Goal: Task Accomplishment & Management: Complete application form

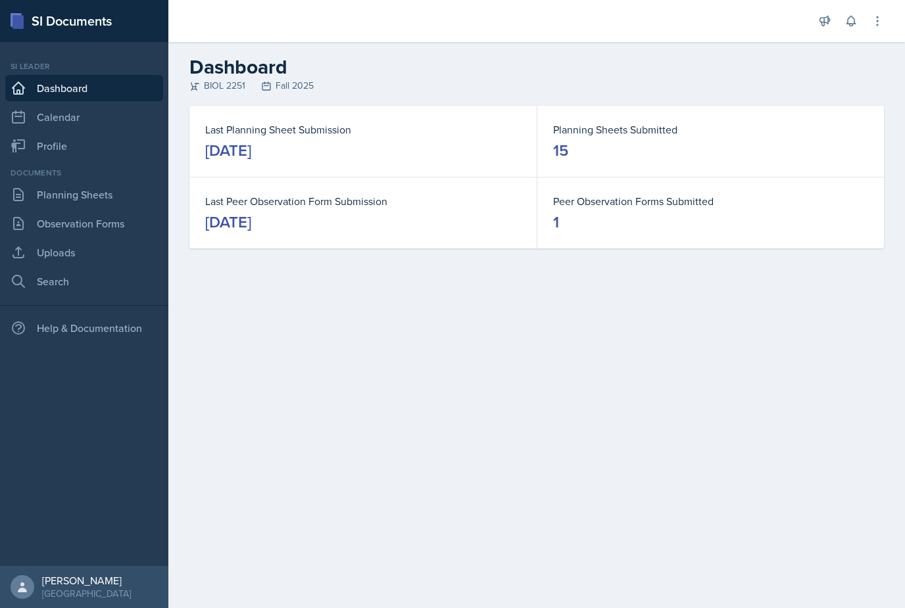
click at [47, 233] on link "Observation Forms" at bounding box center [84, 223] width 158 height 26
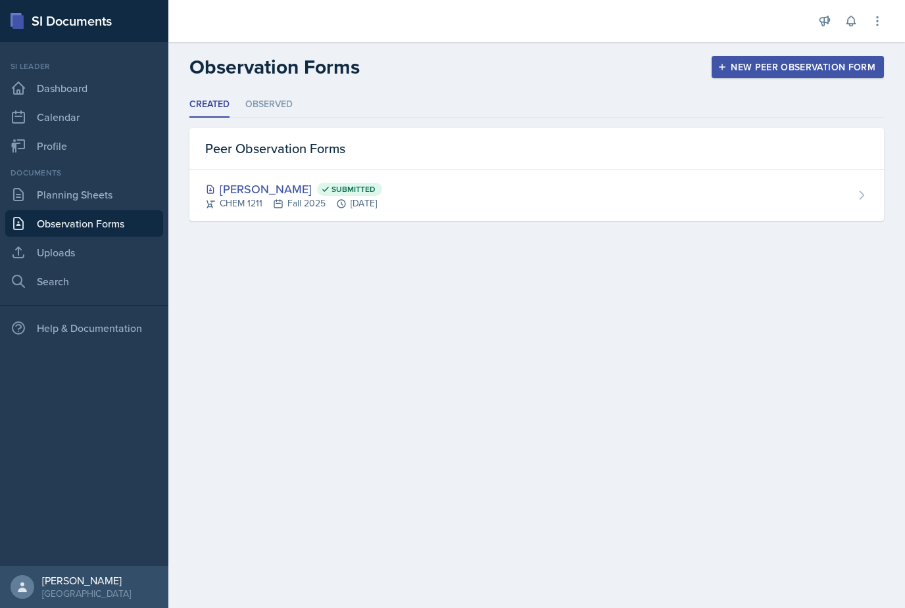
click at [793, 71] on div "New Peer Observation Form" at bounding box center [797, 67] width 155 height 11
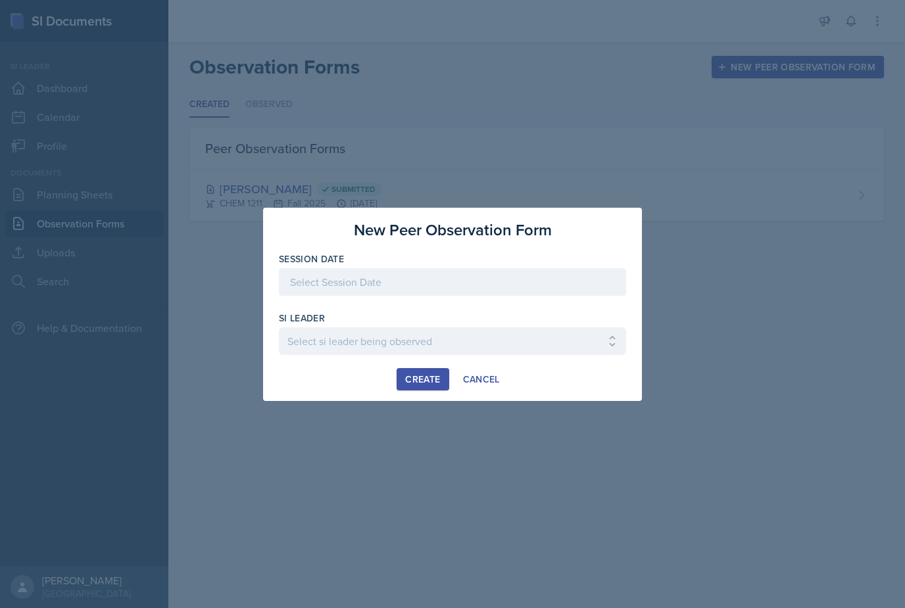
click at [573, 284] on div at bounding box center [452, 282] width 347 height 28
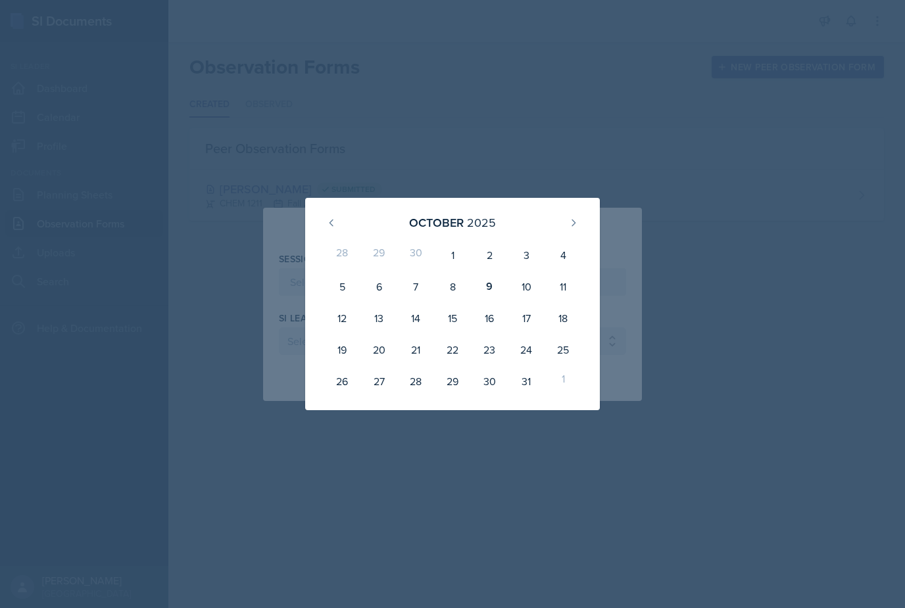
click at [499, 291] on div "9" at bounding box center [489, 287] width 37 height 32
type input "[DATE]"
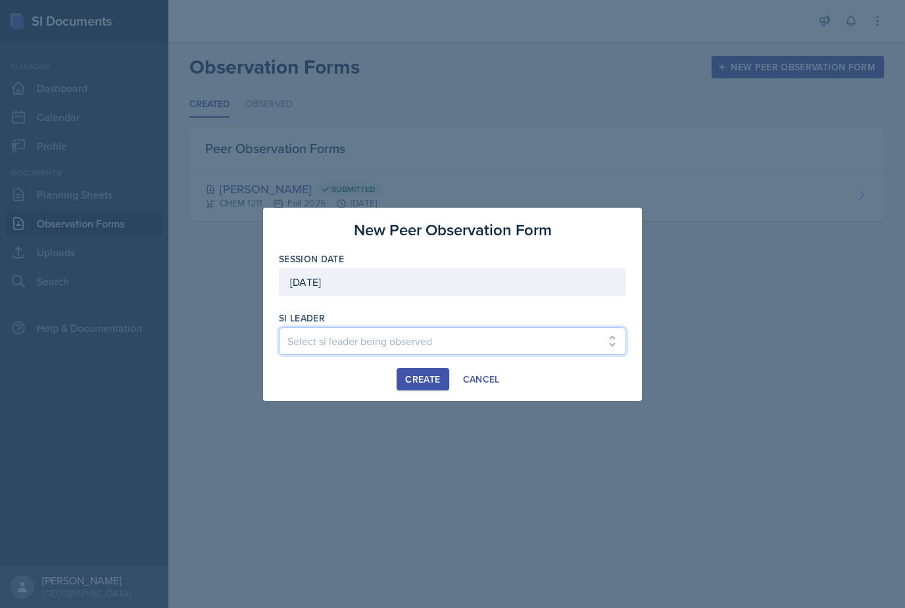
click at [595, 340] on select "Select si leader being observed Rayann Afani / PSYC 2500 / The Phantoms of The …" at bounding box center [452, 342] width 347 height 28
click at [870, 68] on div at bounding box center [452, 304] width 905 height 608
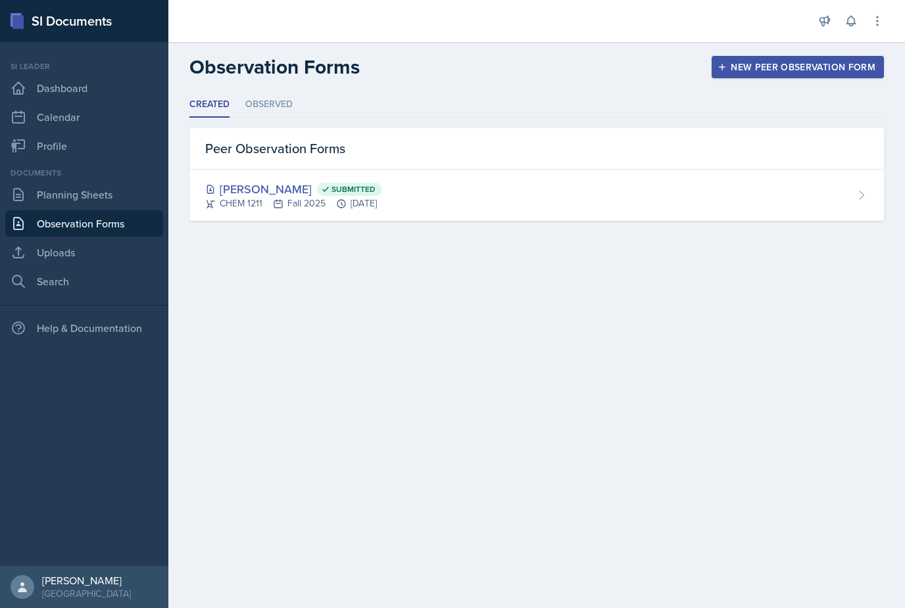
click at [756, 64] on div "New Peer Observation Form" at bounding box center [797, 67] width 155 height 11
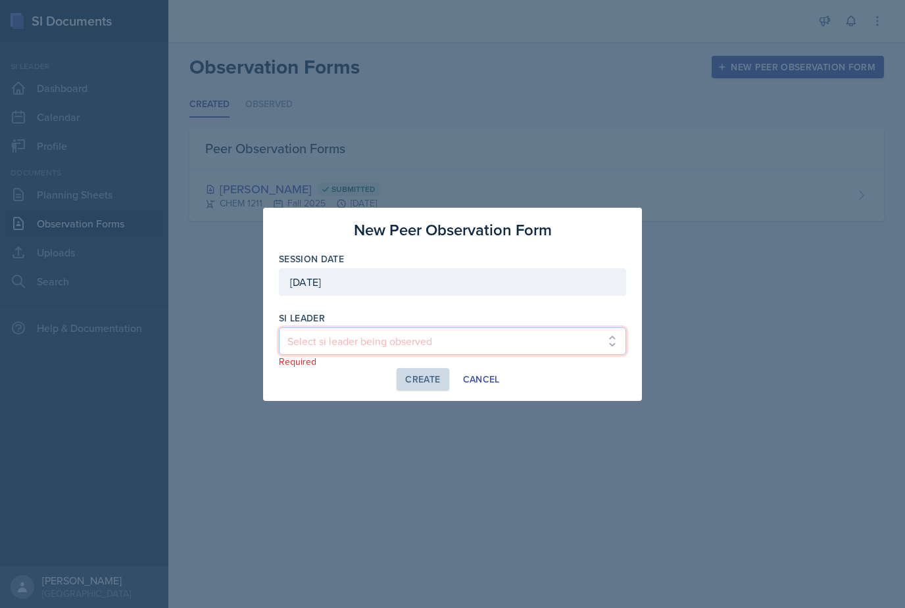
click at [535, 347] on select "Select si leader being observed Rayann Afani / PSYC 2500 / The Phantoms of The …" at bounding box center [452, 342] width 347 height 28
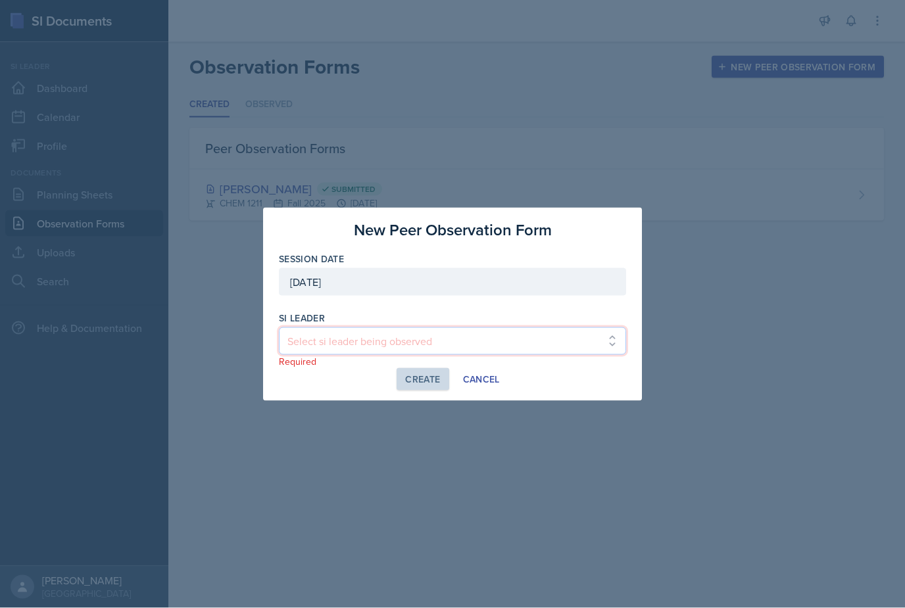
scroll to position [16, 0]
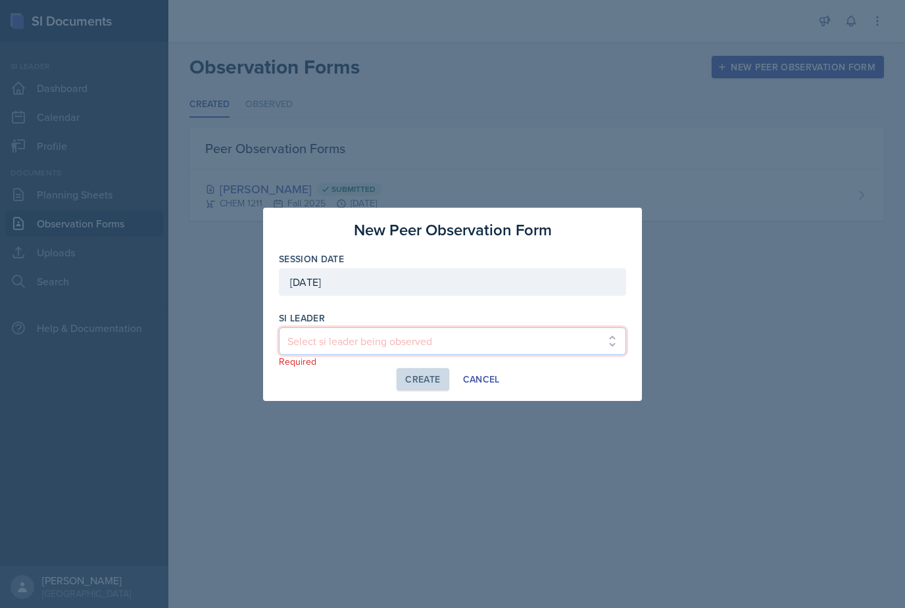
click at [489, 336] on select "Select si leader being observed Rayann Afani / PSYC 2500 / The Phantoms of The …" at bounding box center [452, 342] width 347 height 28
select select "252300a9-e337-4e35-8140-1e0380136a06"
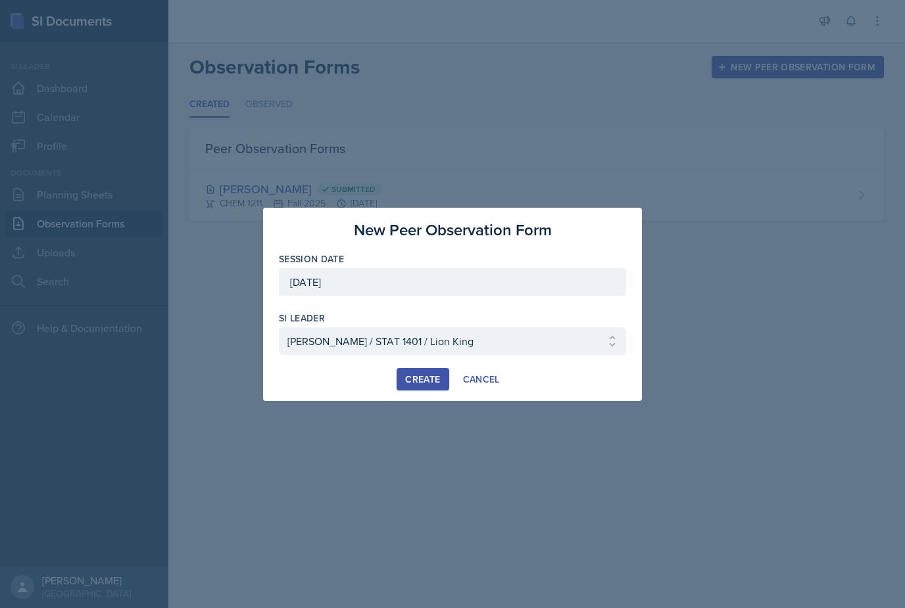
click at [416, 386] on button "Create" at bounding box center [423, 379] width 52 height 22
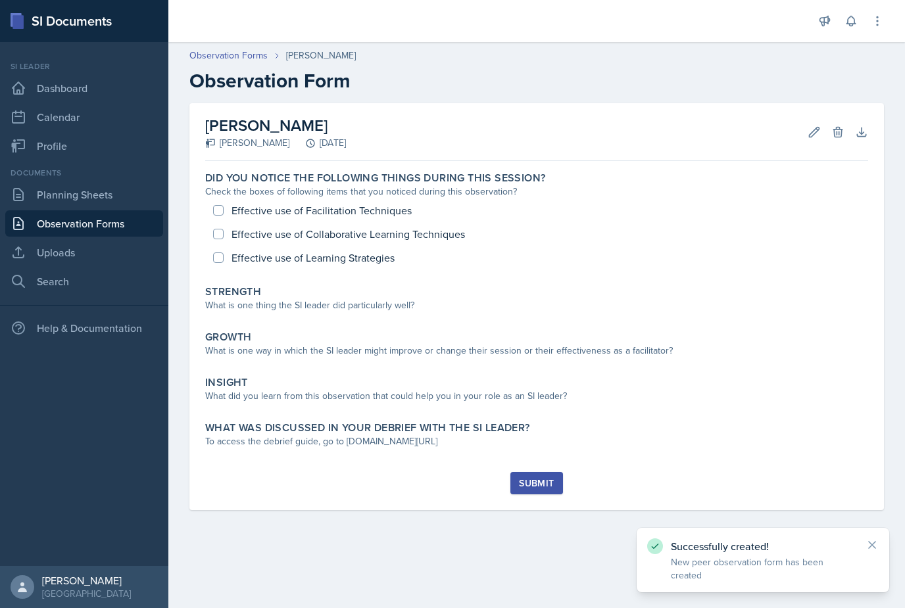
scroll to position [42, 0]
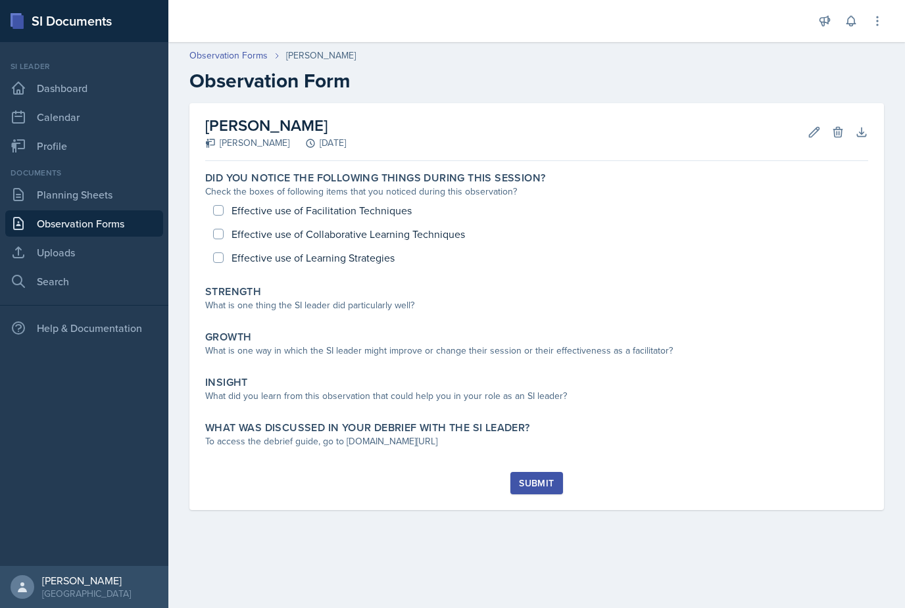
click at [605, 280] on div "Strength What is one thing the SI leader did particularly well?" at bounding box center [537, 300] width 674 height 40
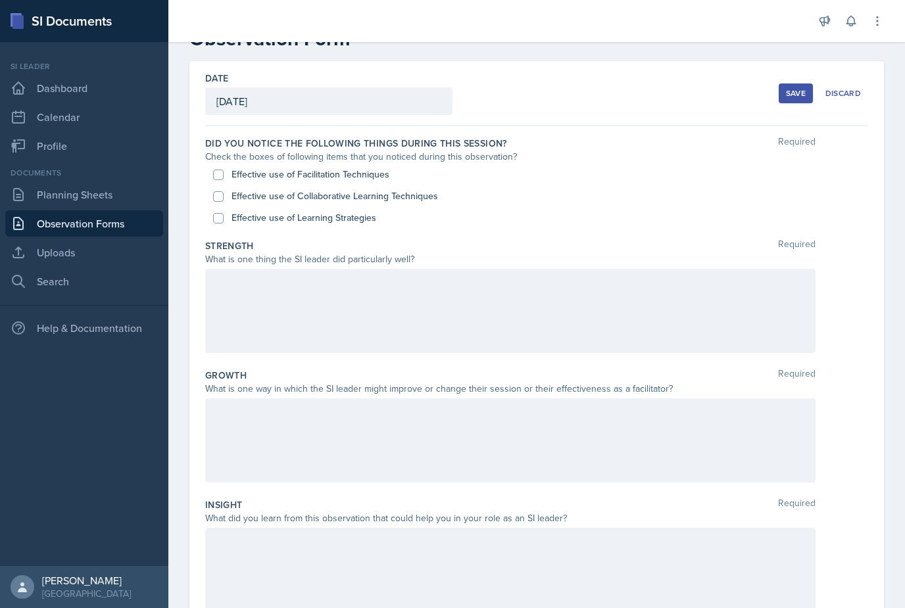
scroll to position [43, 0]
click at [364, 210] on label "Effective use of Learning Strategies" at bounding box center [304, 217] width 145 height 14
click at [224, 212] on input "Effective use of Learning Strategies" at bounding box center [218, 217] width 11 height 11
checkbox input "true"
click at [370, 188] on label "Effective use of Collaborative Learning Techniques" at bounding box center [335, 195] width 207 height 14
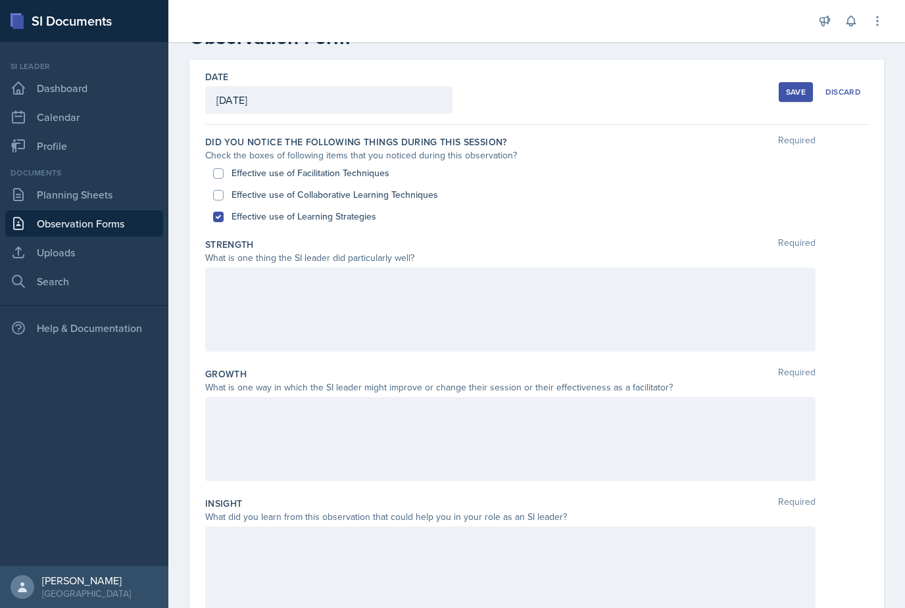
click at [224, 190] on input "Effective use of Collaborative Learning Techniques" at bounding box center [218, 195] width 11 height 11
checkbox input "true"
click at [369, 166] on label "Effective use of Facilitation Techniques" at bounding box center [311, 173] width 158 height 14
click at [224, 168] on input "Effective use of Facilitation Techniques" at bounding box center [218, 173] width 11 height 11
checkbox input "true"
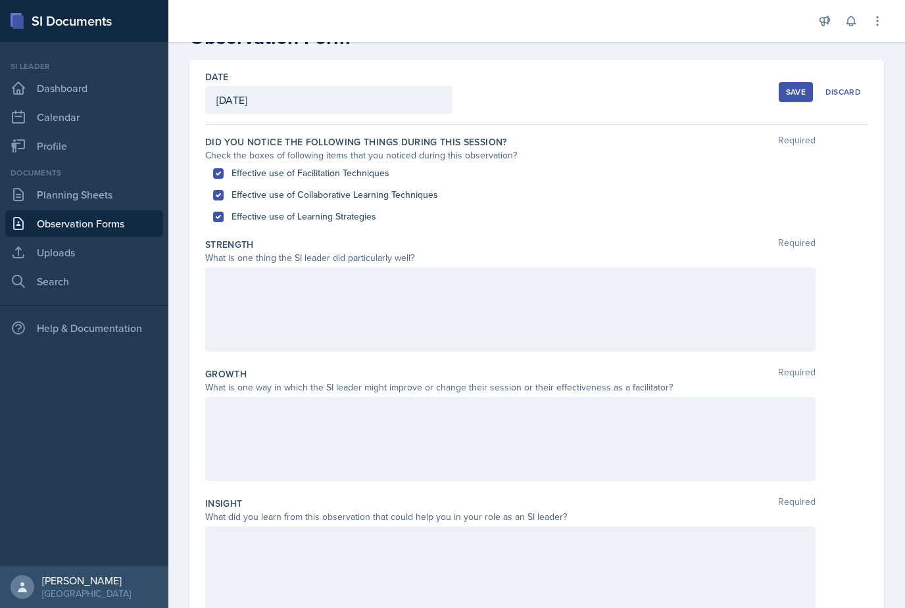
click at [414, 284] on div at bounding box center [510, 310] width 610 height 84
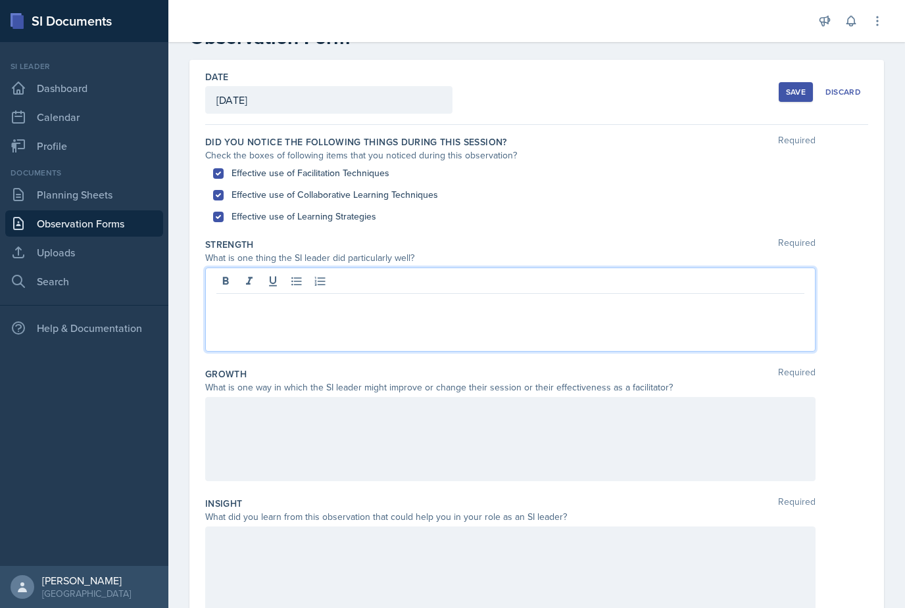
click at [604, 397] on div at bounding box center [510, 439] width 610 height 84
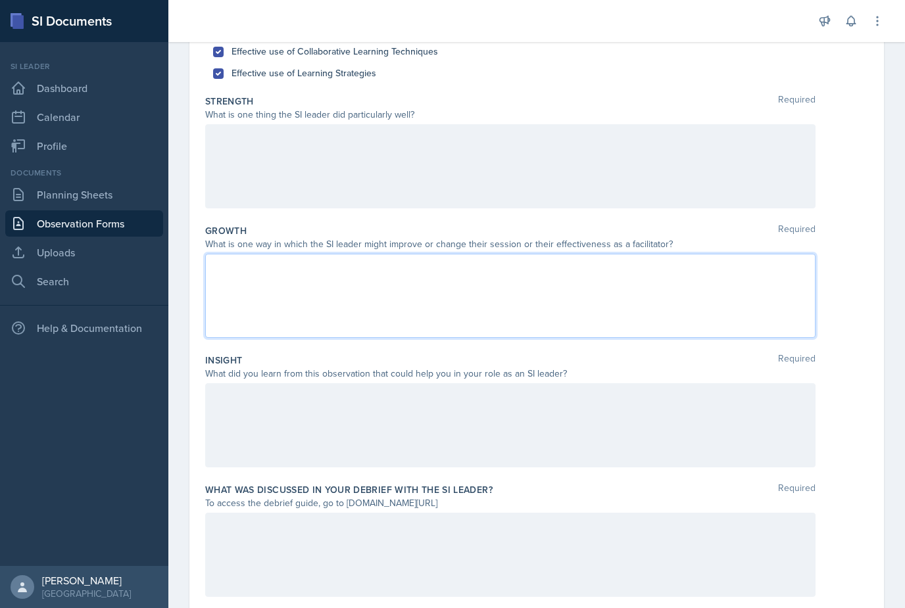
scroll to position [186, 0]
click at [751, 520] on div at bounding box center [510, 556] width 610 height 84
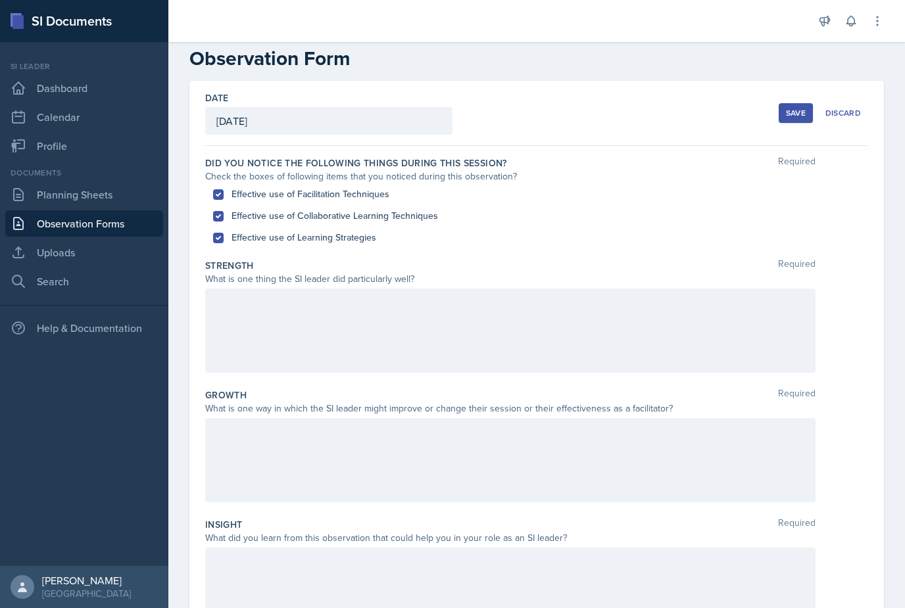
scroll to position [15, 0]
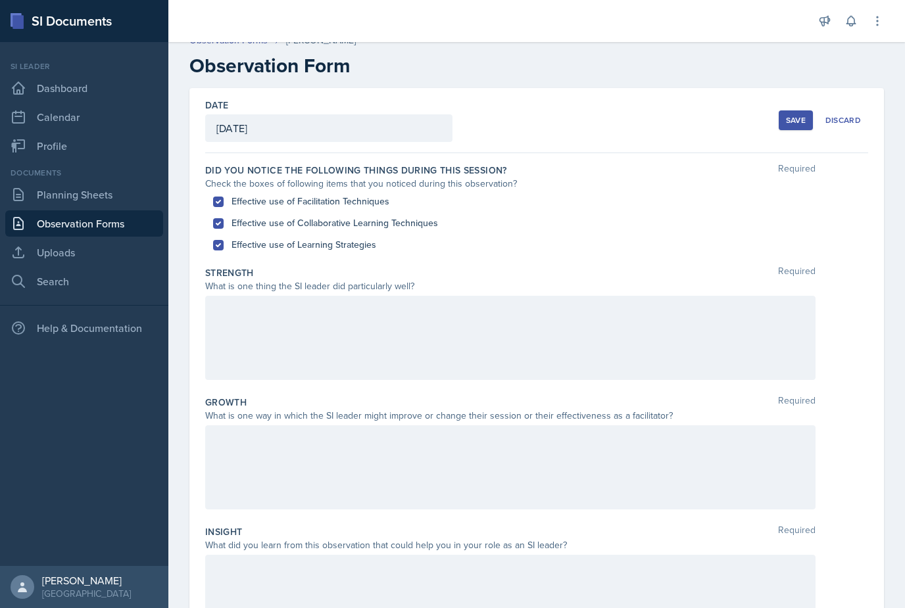
click at [768, 319] on div at bounding box center [510, 338] width 610 height 84
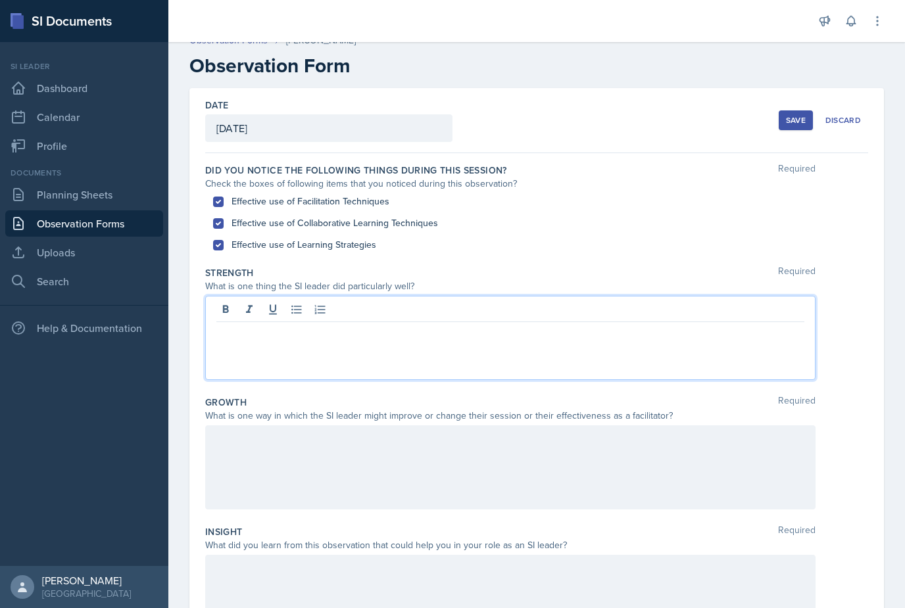
click at [754, 316] on div at bounding box center [510, 338] width 610 height 84
click at [733, 305] on div at bounding box center [510, 338] width 610 height 84
click at [726, 325] on p at bounding box center [510, 333] width 588 height 16
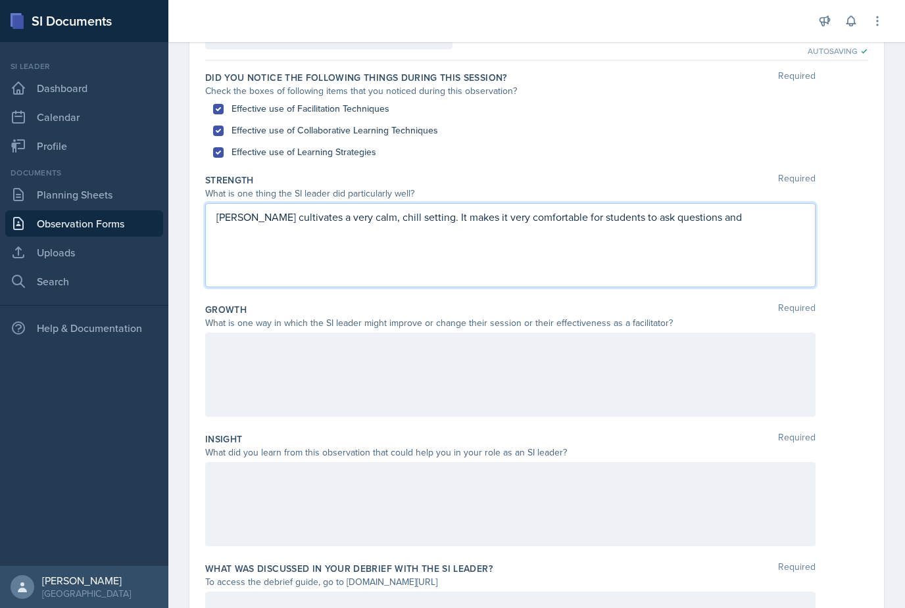
scroll to position [109, 0]
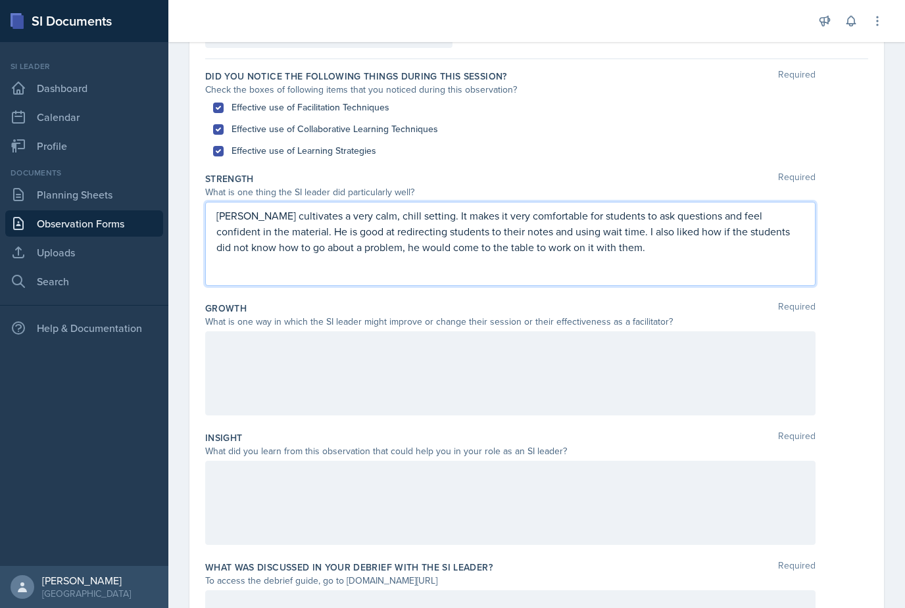
click at [335, 367] on div at bounding box center [510, 374] width 610 height 84
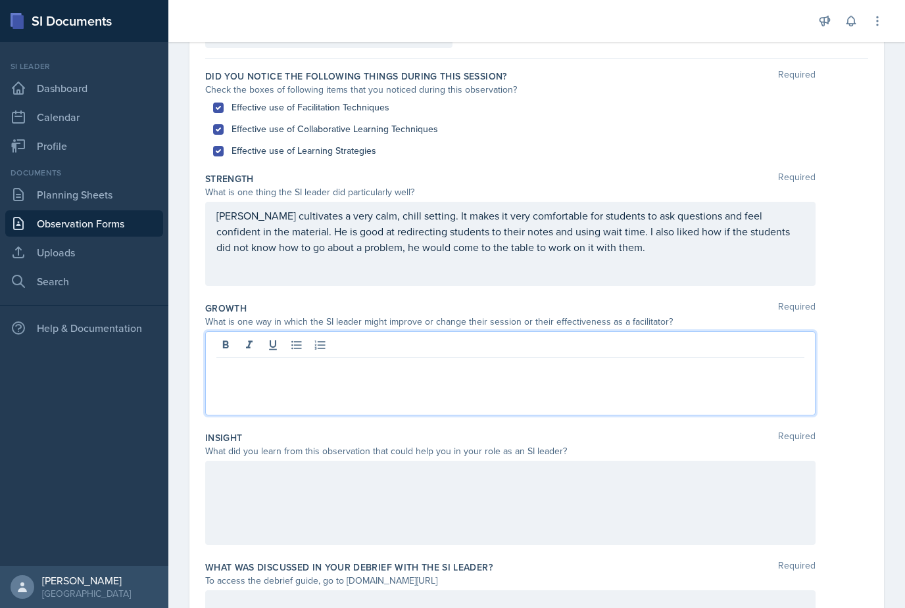
click at [401, 363] on p at bounding box center [510, 368] width 588 height 16
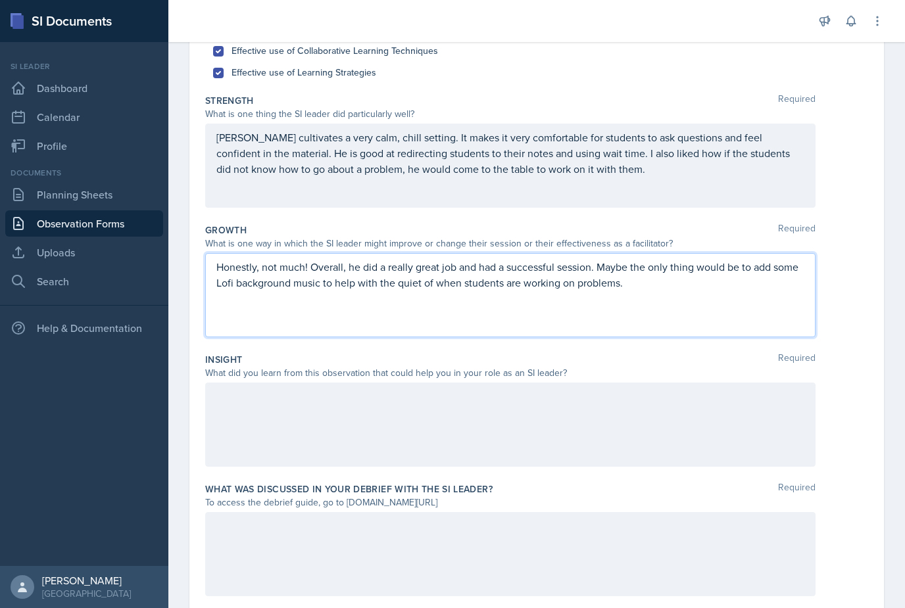
scroll to position [186, 0]
click at [316, 422] on div at bounding box center [510, 426] width 610 height 84
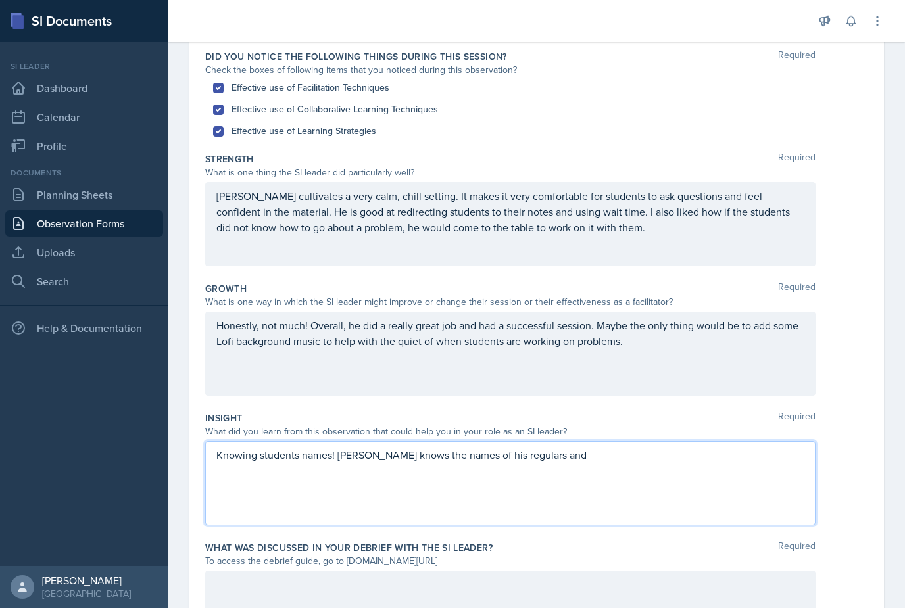
scroll to position [130, 0]
click at [318, 219] on p "Owen cultivates a very calm, chill setting. It makes it very comfortable for st…" at bounding box center [510, 210] width 588 height 47
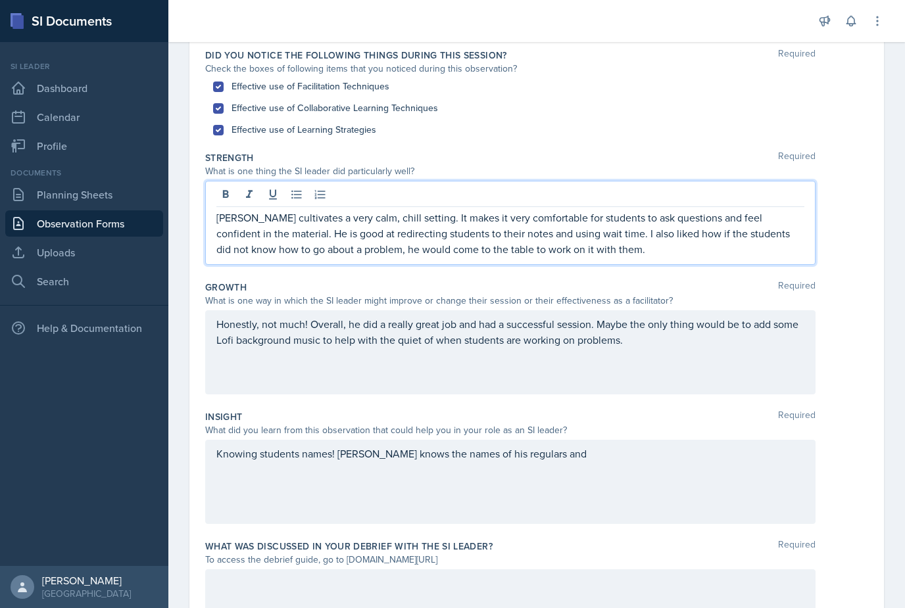
click at [797, 215] on p "Owen cultivates a very calm, chill setting. It makes it very comfortable for st…" at bounding box center [510, 233] width 588 height 47
click at [796, 224] on p "Owen cultivates a very calm, chill setting. It makes it very comfortable for st…" at bounding box center [510, 233] width 588 height 47
click at [793, 226] on p "Owen cultivates a very calm, chill setting. It makes it very comfortable for st…" at bounding box center [510, 233] width 588 height 47
click at [268, 244] on p "Owen cultivates a very calm, chill setting. It makes it very comfortable for st…" at bounding box center [510, 233] width 588 height 47
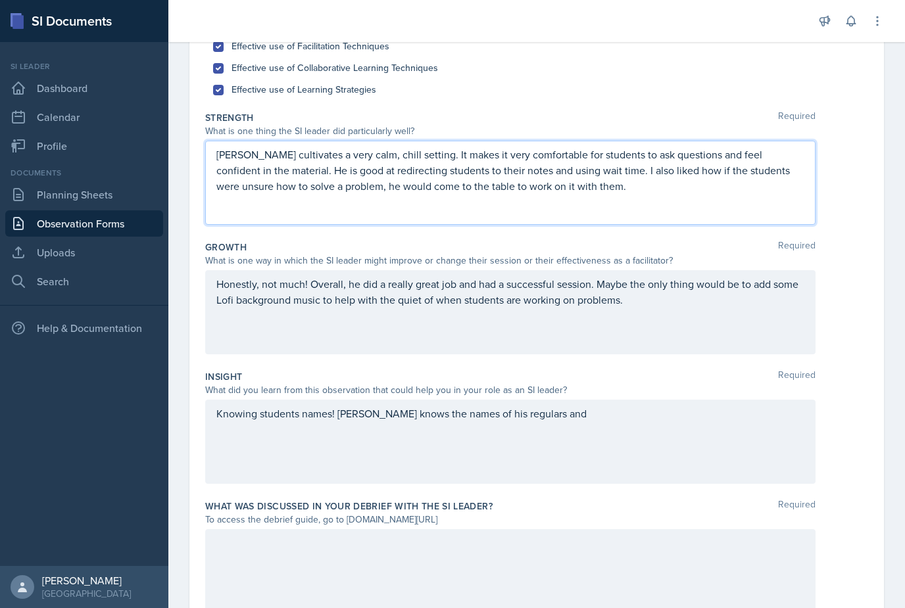
scroll to position [176, 0]
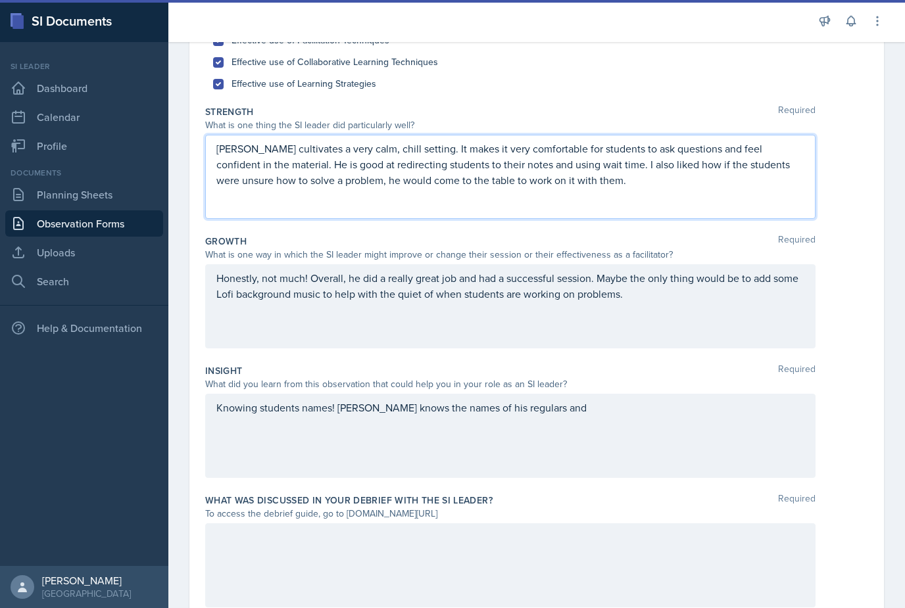
click at [578, 289] on p "Honestly, not much! Overall, he did a really great job and had a successful ses…" at bounding box center [510, 286] width 588 height 32
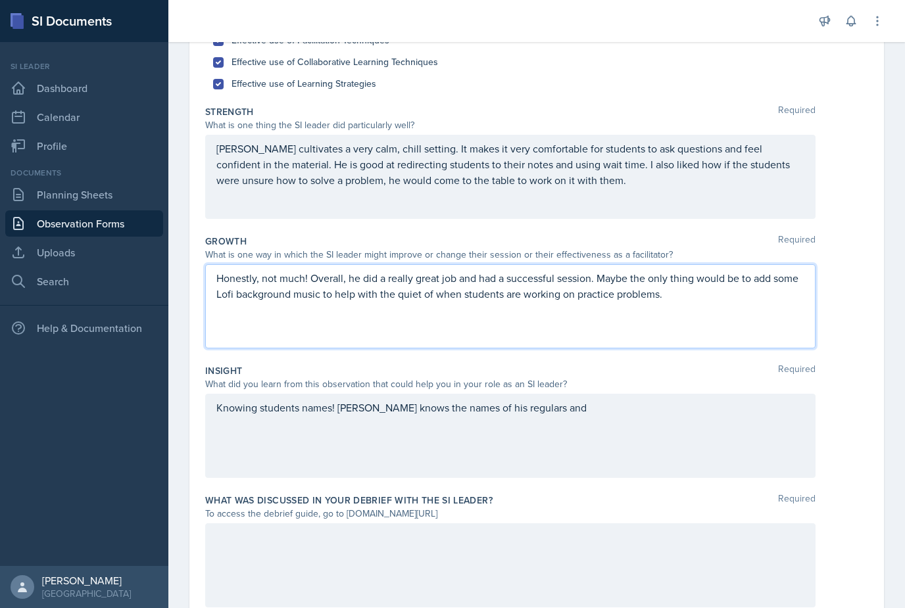
click at [771, 445] on div "Knowing students names! Owen knows the names of his regulars and" at bounding box center [510, 436] width 610 height 84
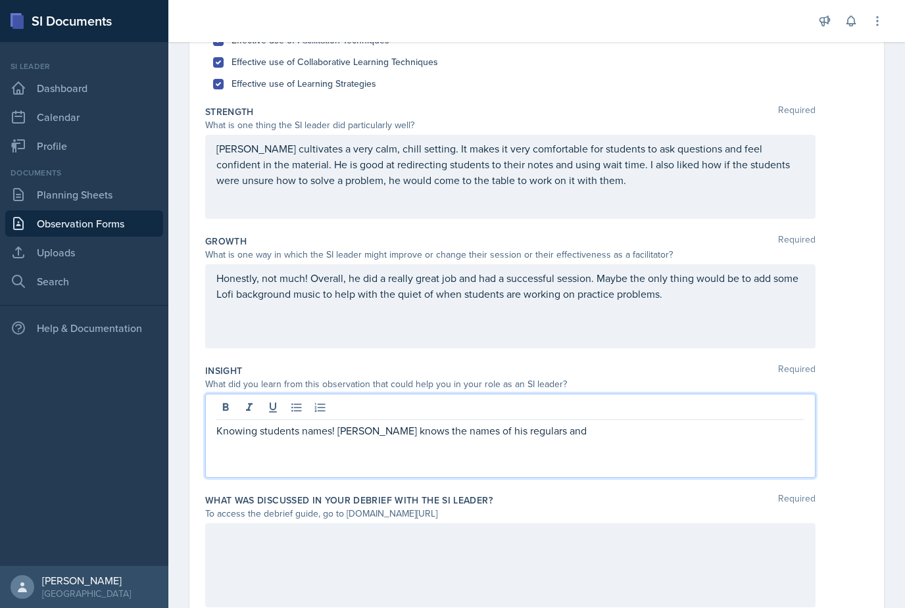
click at [782, 436] on div "Knowing students names! Owen knows the names of his regulars and" at bounding box center [510, 436] width 610 height 84
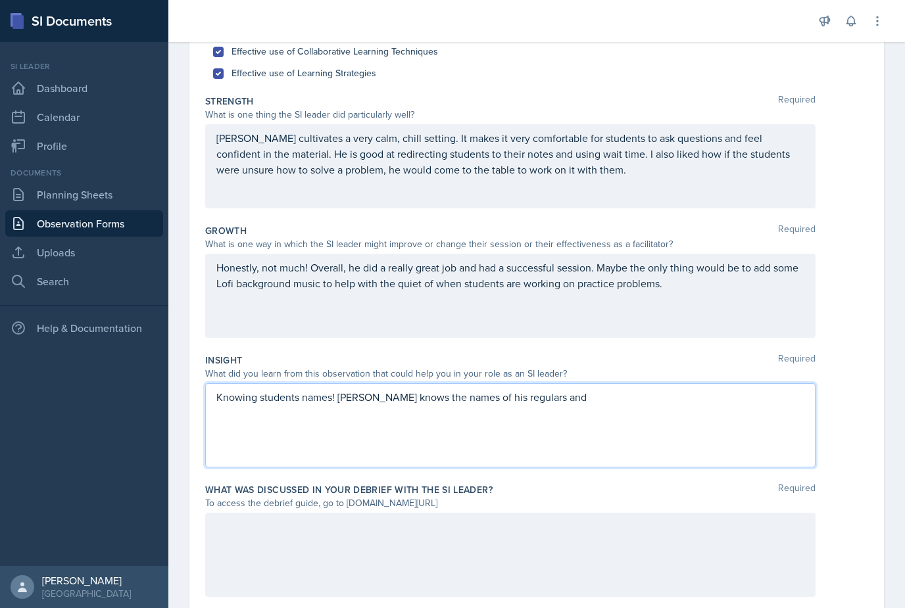
scroll to position [186, 0]
click at [713, 174] on div "Owen cultivates a very calm, chill setting. It makes it very comfortable for st…" at bounding box center [510, 167] width 610 height 84
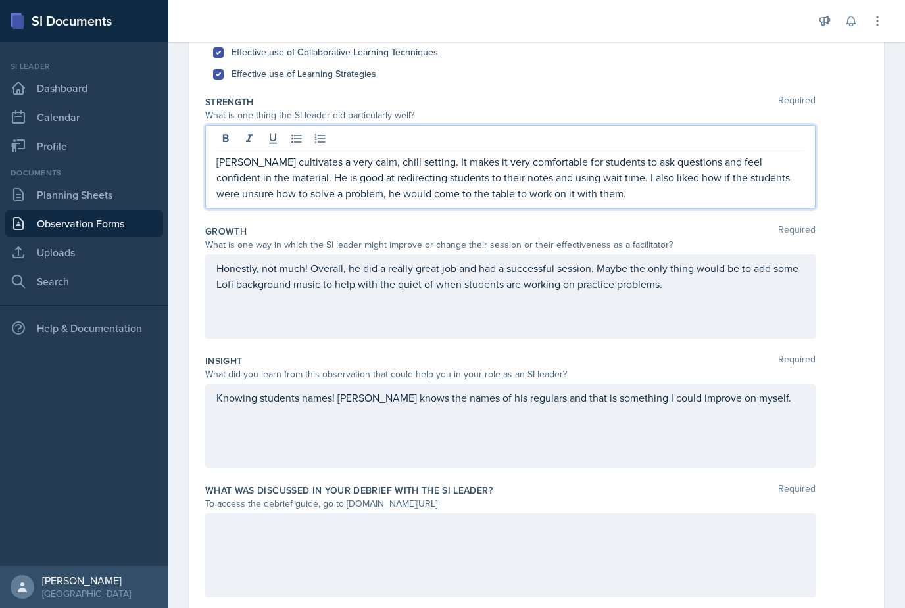
click at [704, 184] on p "Owen cultivates a very calm, chill setting. It makes it very comfortable for st…" at bounding box center [510, 177] width 588 height 47
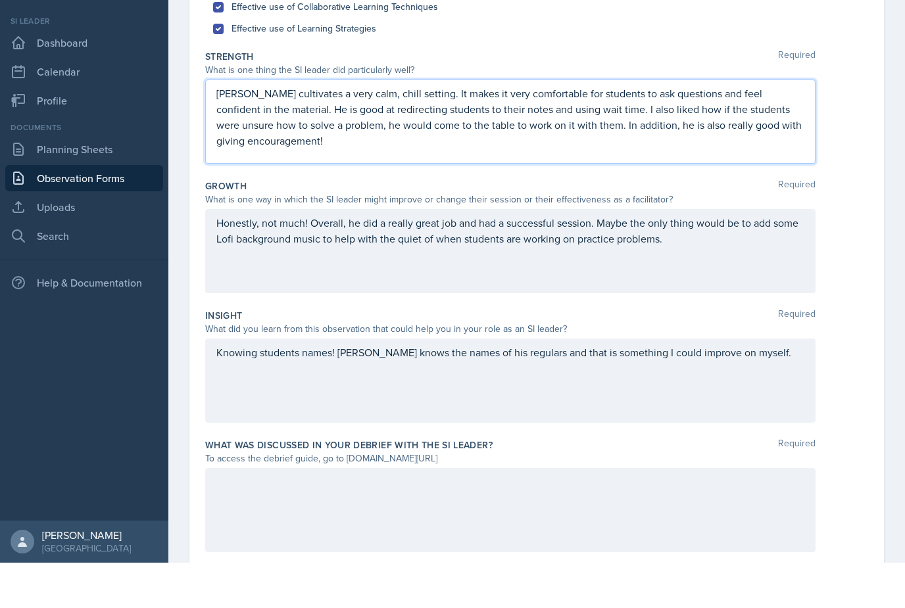
scroll to position [28, 0]
click at [774, 384] on div "Knowing students names! Owen knows the names of his regulars and that is someth…" at bounding box center [510, 426] width 610 height 84
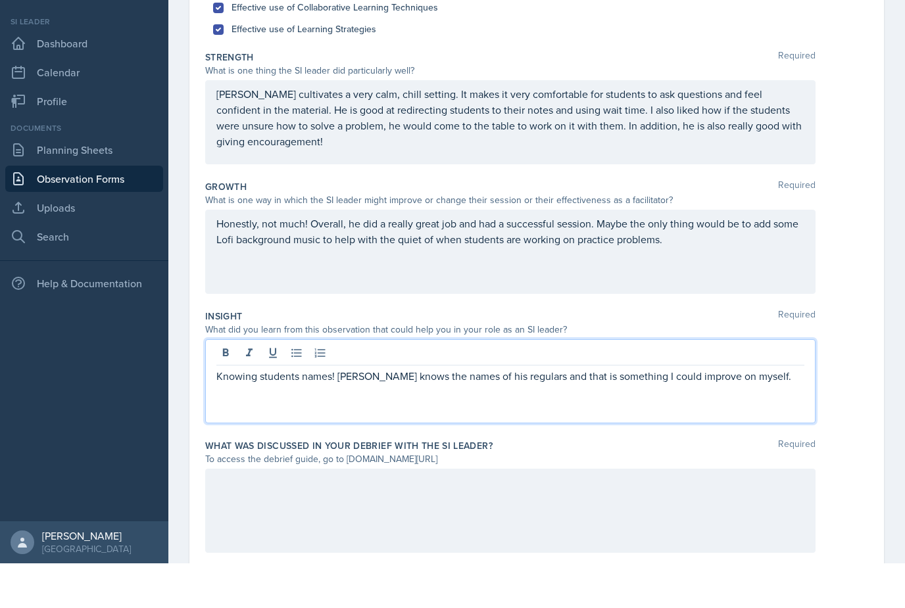
click at [779, 384] on div "Knowing students names! Owen knows the names of his regulars and that is someth…" at bounding box center [510, 426] width 610 height 84
click at [223, 413] on p "Knowing students names! Owen knows the names of his regulars and that is someth…" at bounding box center [510, 429] width 588 height 32
click at [220, 413] on p "Knowing students names! Owen knows the names of his regulars and that is someth…" at bounding box center [510, 429] width 588 height 32
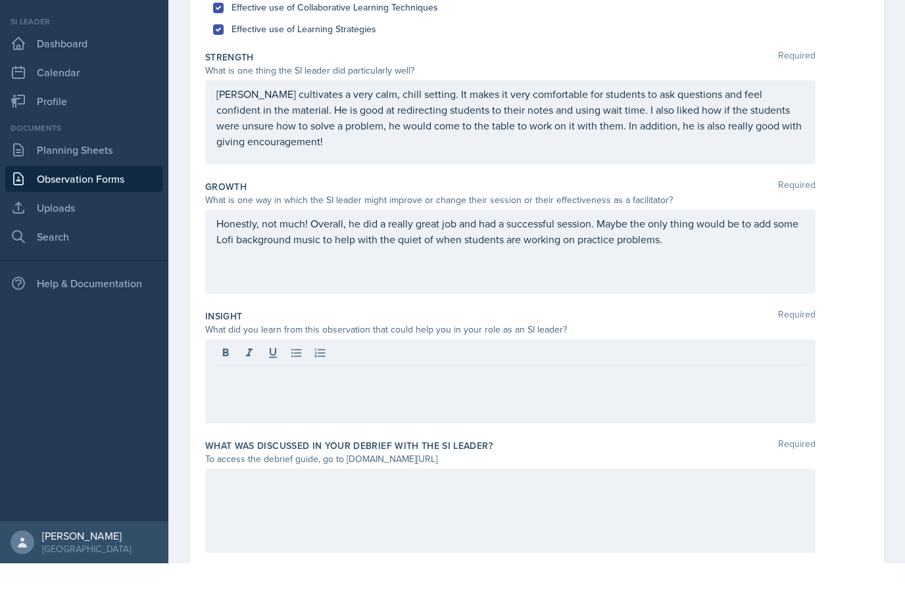
scroll to position [42, 0]
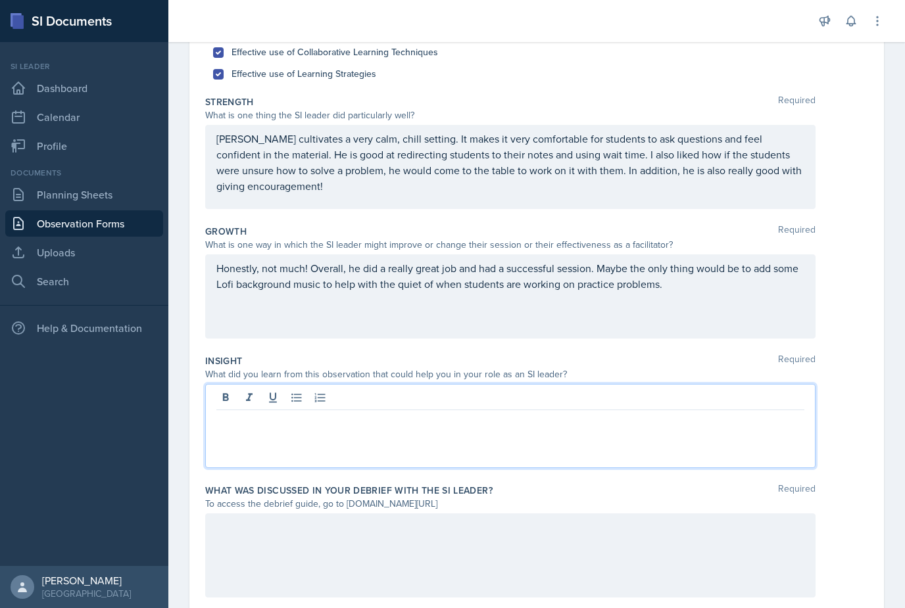
click at [279, 396] on div at bounding box center [510, 426] width 610 height 84
click at [250, 395] on div at bounding box center [510, 426] width 610 height 84
click at [654, 413] on p at bounding box center [510, 421] width 588 height 16
click at [341, 514] on div at bounding box center [510, 556] width 610 height 84
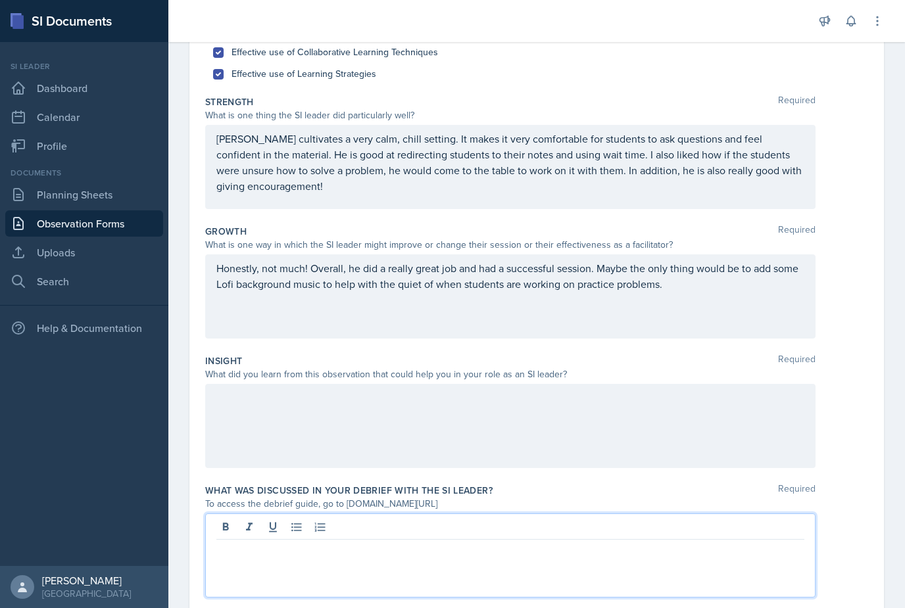
click at [323, 543] on p at bounding box center [510, 551] width 588 height 16
click at [292, 543] on p at bounding box center [510, 551] width 588 height 16
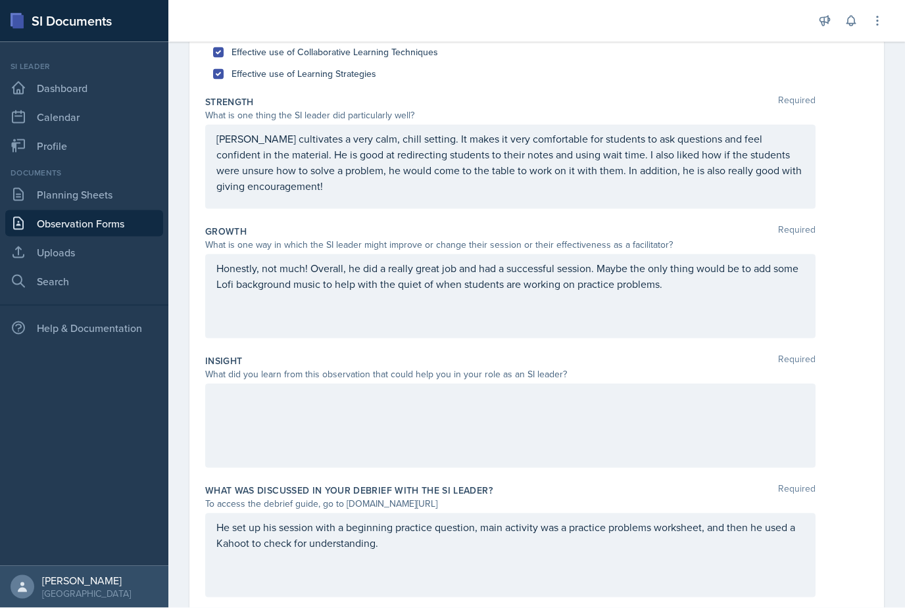
scroll to position [36, 0]
click at [25, 320] on icon at bounding box center [19, 328] width 16 height 16
click at [238, 384] on div at bounding box center [510, 426] width 610 height 84
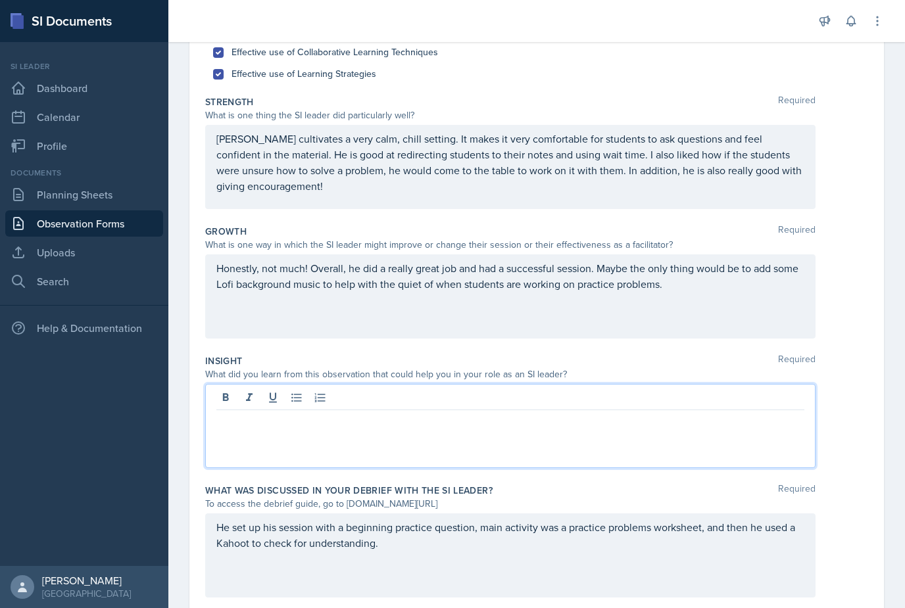
click at [266, 418] on div at bounding box center [510, 426] width 610 height 84
click at [268, 413] on p at bounding box center [510, 421] width 588 height 16
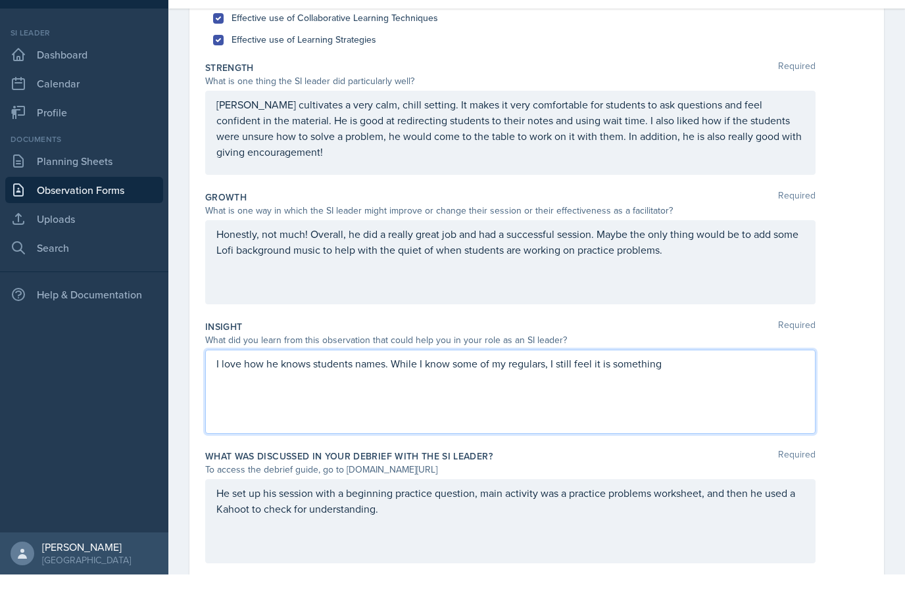
scroll to position [186, 0]
click at [764, 390] on p "I love how he knows students names. While I know some of my regulars, I still f…" at bounding box center [510, 398] width 588 height 16
click at [214, 514] on div "He set up his session with a beginning practice question, main activity was a p…" at bounding box center [510, 556] width 610 height 84
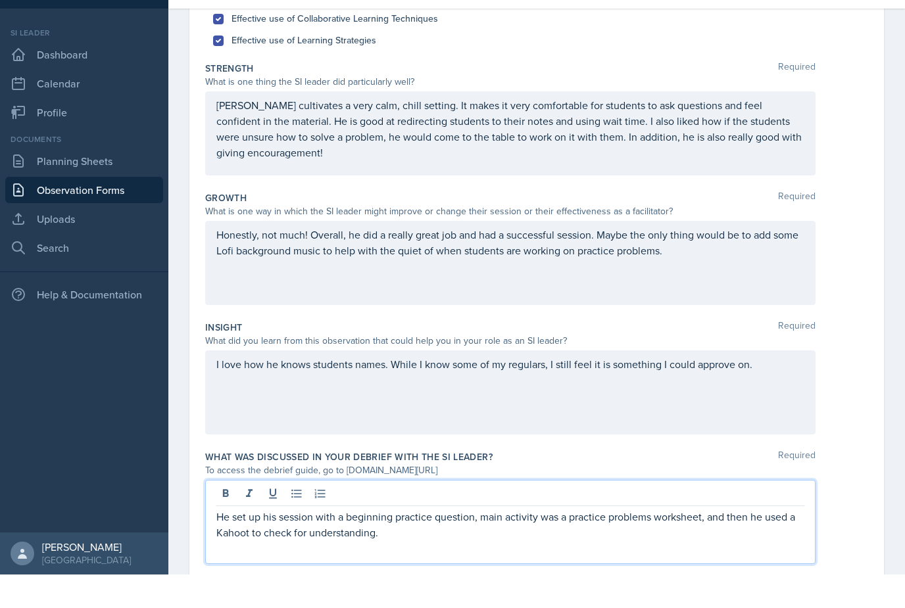
click at [216, 543] on p "He set up his session with a beginning practice question, main activity was a p…" at bounding box center [510, 559] width 588 height 32
click at [461, 543] on p "We discussed how he felt the session went, anywhere he could improveHe set up h…" at bounding box center [510, 559] width 588 height 32
click at [538, 543] on p "We discussed how he felt the session went, any ways he could improveHe set up h…" at bounding box center [510, 559] width 588 height 32
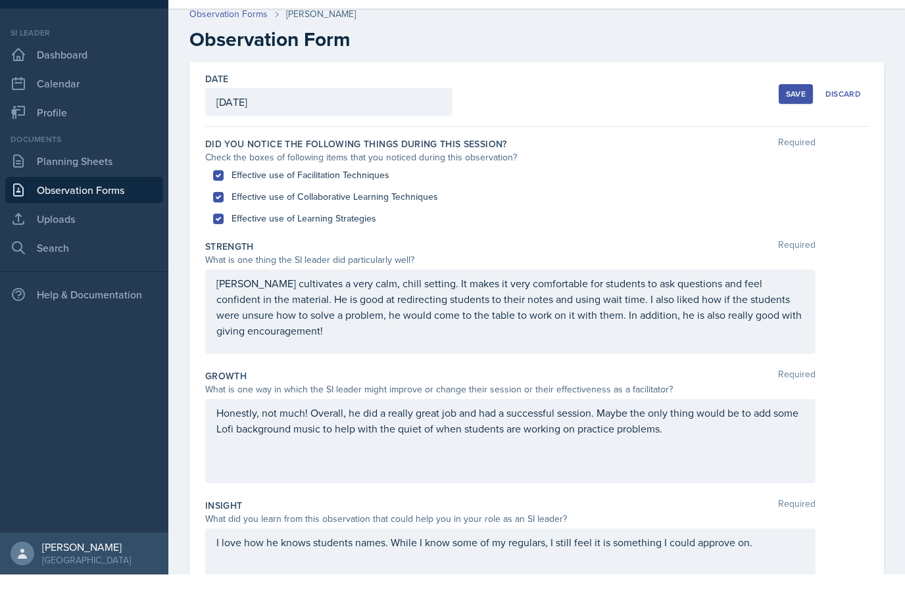
scroll to position [10, 0]
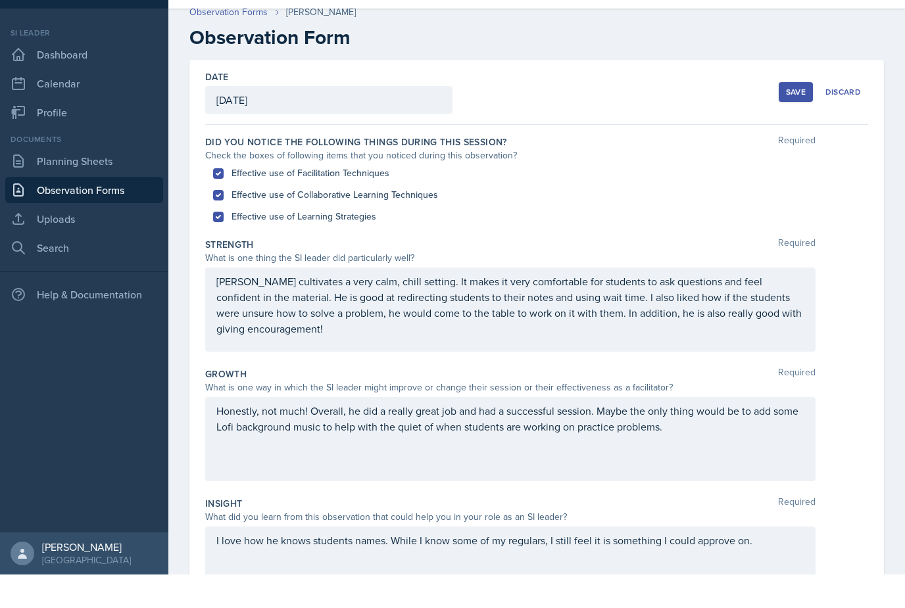
click at [761, 431] on div "Honestly, not much! Overall, he did a really great job and had a successful ses…" at bounding box center [510, 473] width 610 height 84
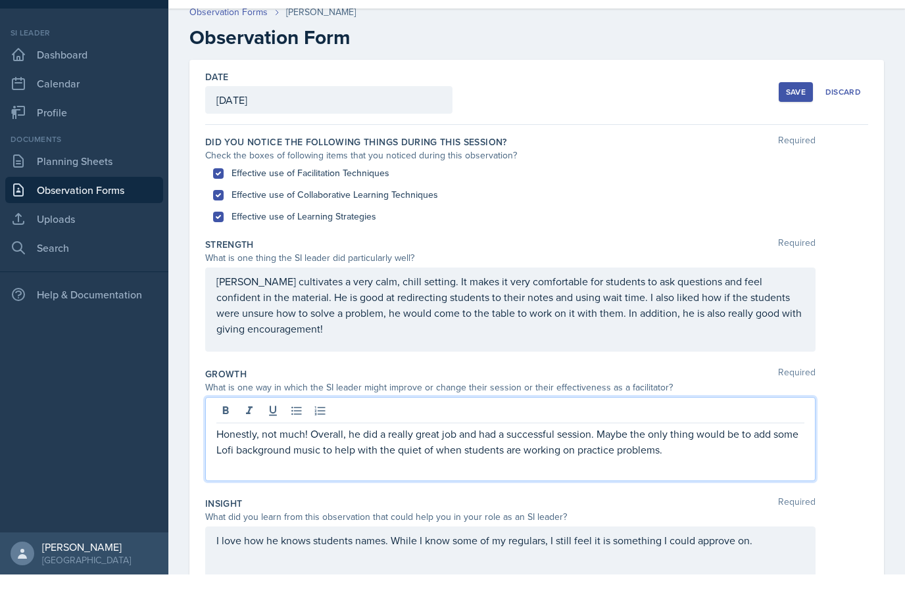
click at [780, 460] on p "Honestly, not much! Overall, he did a really great job and had a successful ses…" at bounding box center [510, 476] width 588 height 32
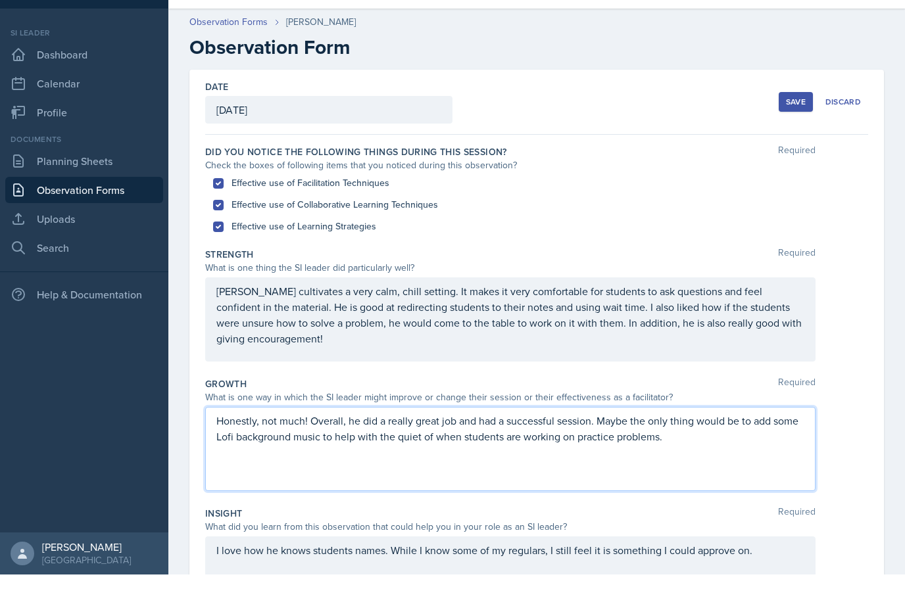
scroll to position [0, 0]
click at [760, 447] on p "Honestly, not much! Overall, he did a really great job and had a successful ses…" at bounding box center [510, 463] width 588 height 32
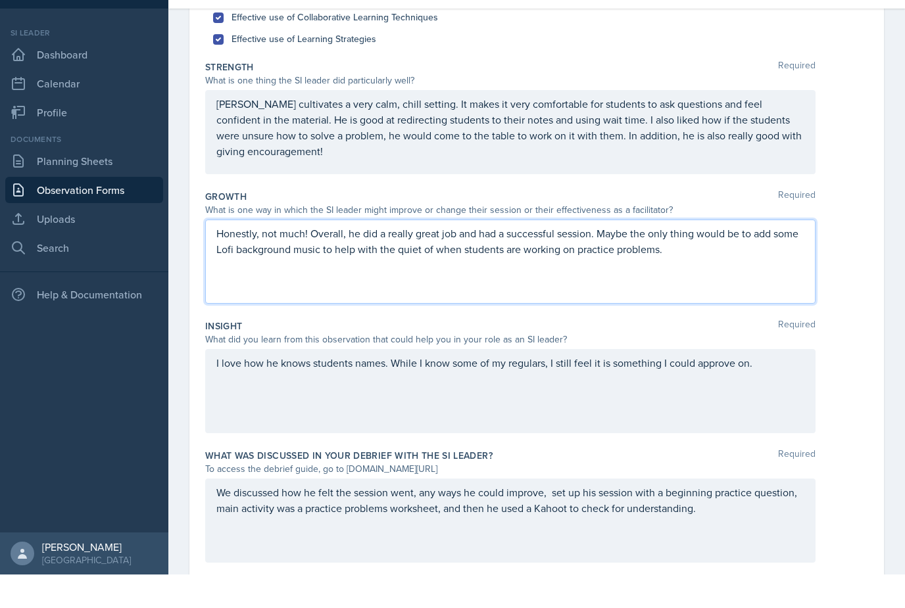
scroll to position [186, 0]
click at [739, 514] on div "We discussed how he felt the session went, any ways he could improve, set up hi…" at bounding box center [510, 556] width 610 height 84
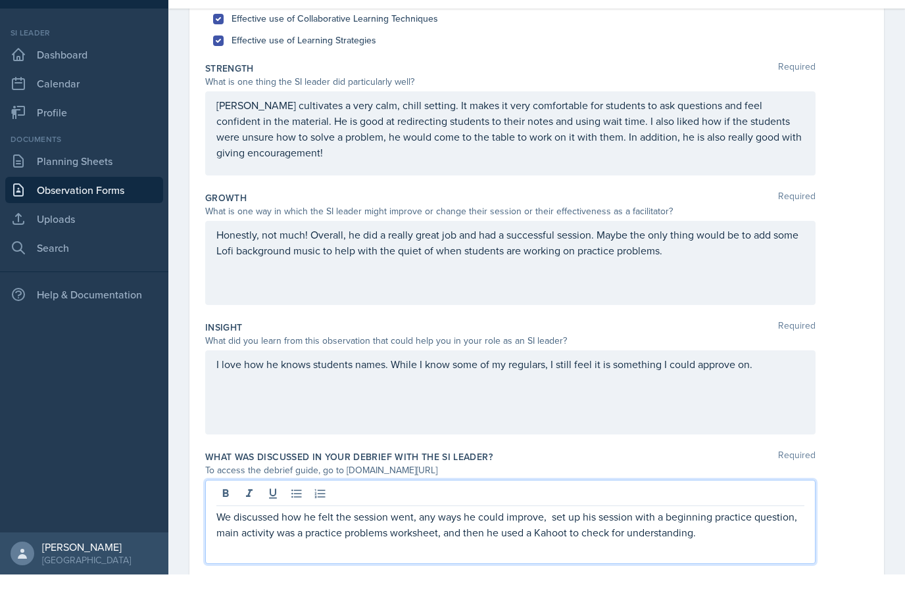
click at [745, 543] on p "We discussed how he felt the session went, any ways he could improve, set up hi…" at bounding box center [510, 559] width 588 height 32
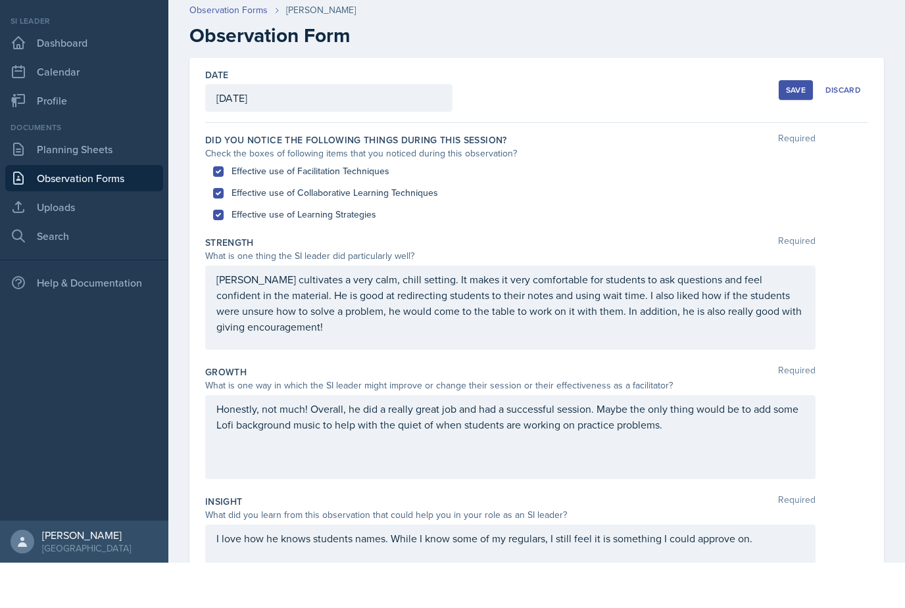
scroll to position [0, 0]
click at [578, 317] on p "Owen cultivates a very calm, chill setting. It makes it very comfortable for st…" at bounding box center [510, 348] width 588 height 63
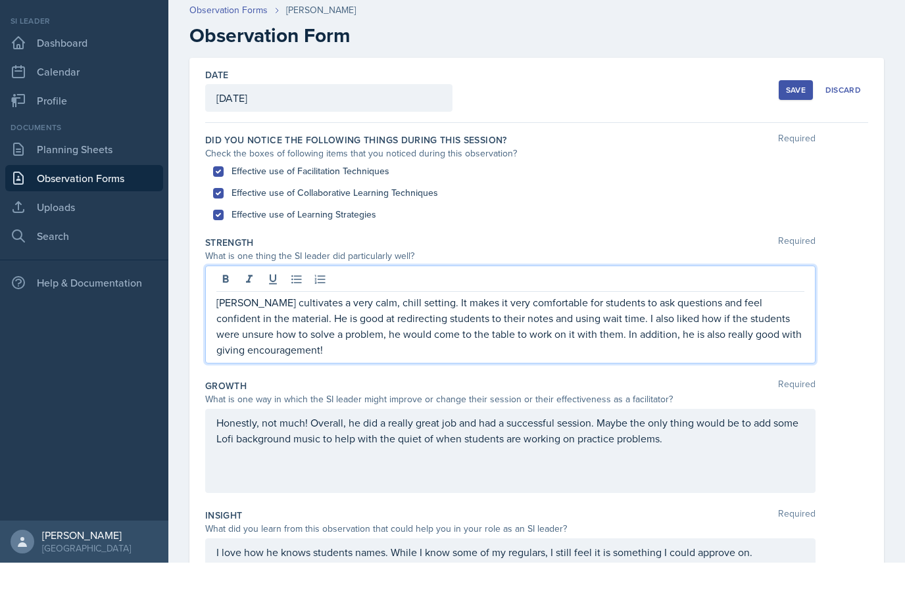
click at [567, 316] on div at bounding box center [510, 327] width 588 height 22
click at [569, 340] on p "Owen cultivates a very calm, chill setting. It makes it very comfortable for st…" at bounding box center [510, 371] width 588 height 63
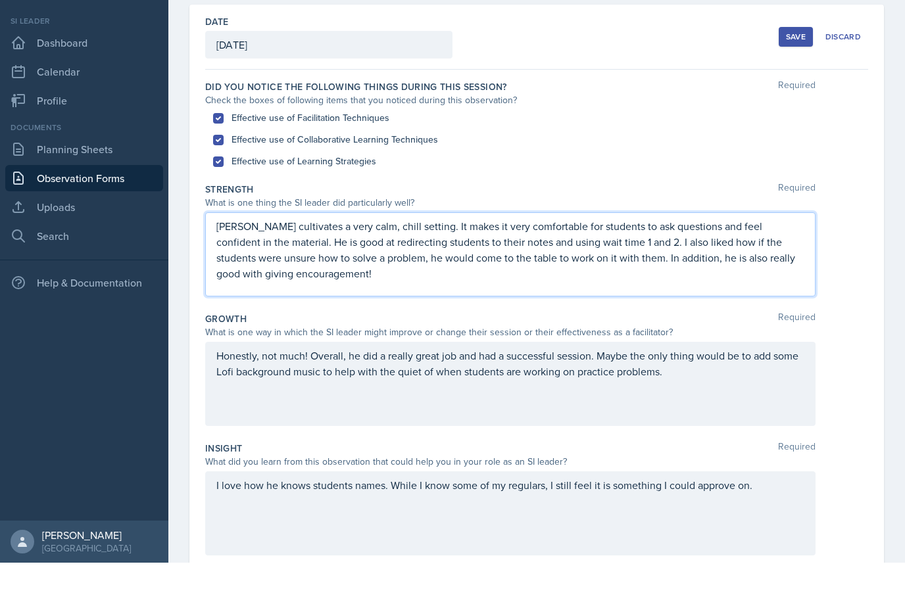
scroll to position [59, 0]
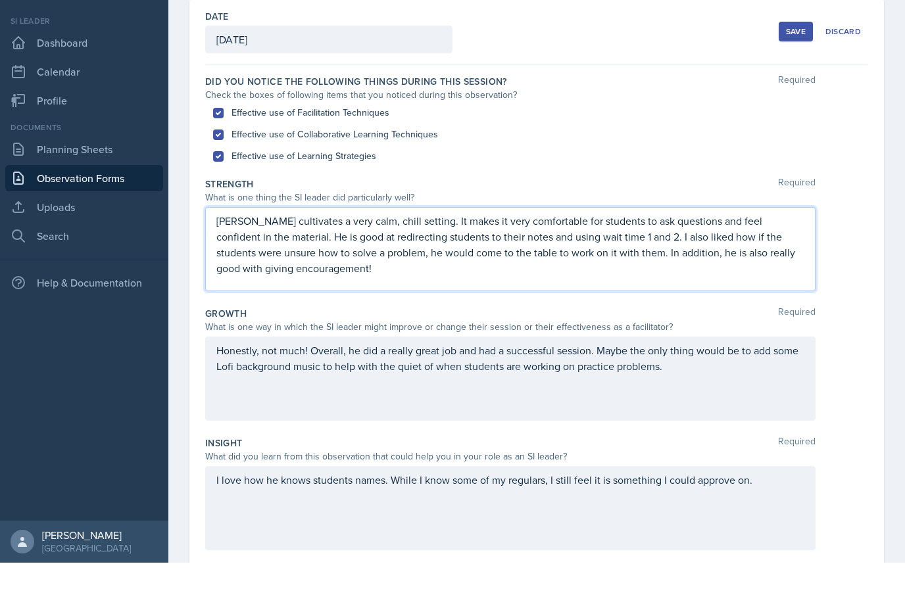
click at [804, 382] on div "Honestly, not much! Overall, he did a really great job and had a successful ses…" at bounding box center [510, 424] width 610 height 84
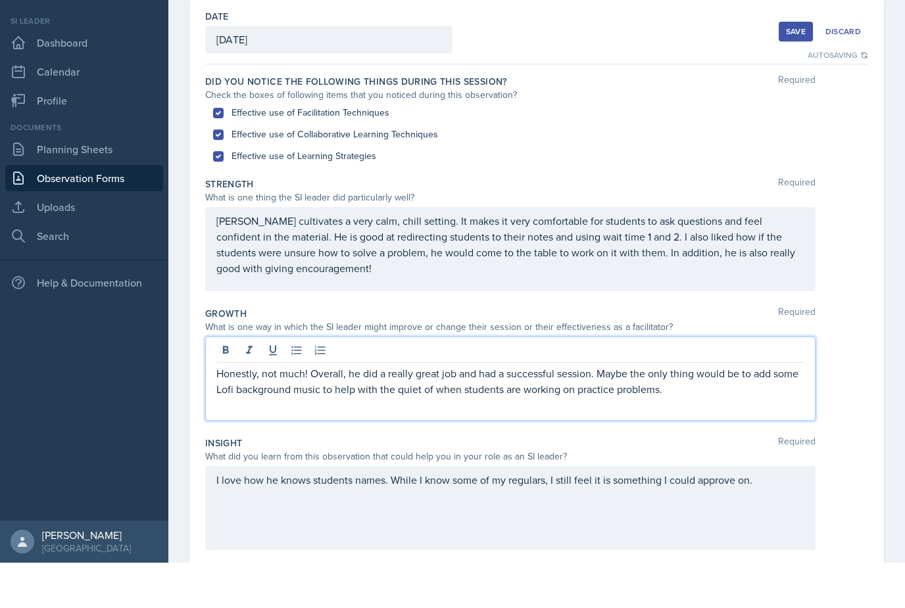
click at [756, 411] on p "Honestly, not much! Overall, he did a really great job and had a successful ses…" at bounding box center [510, 427] width 588 height 32
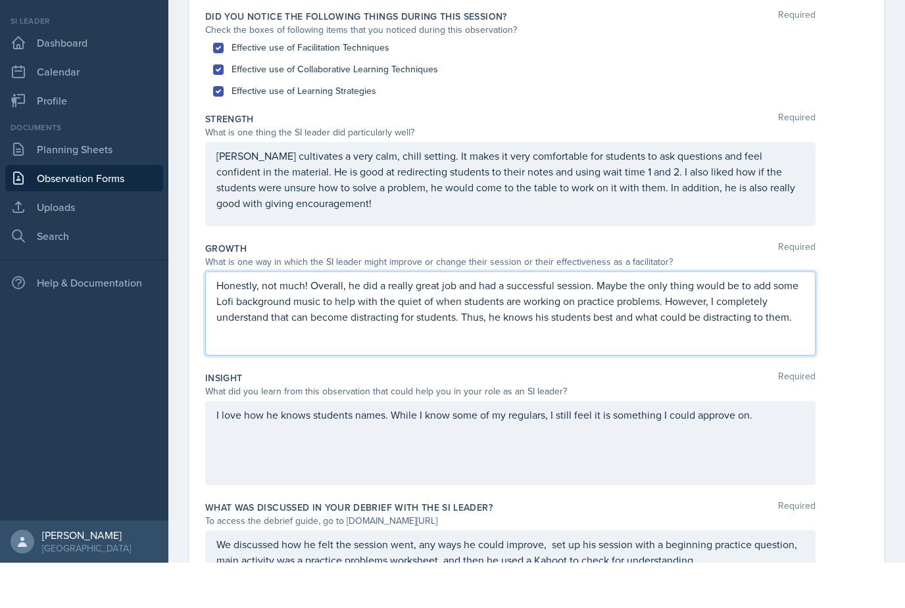
scroll to position [132, 0]
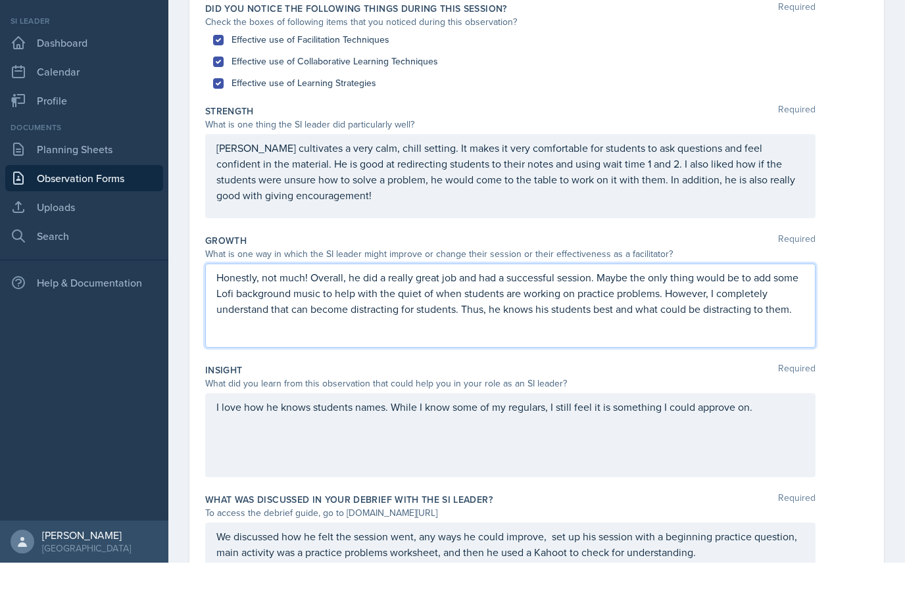
click at [701, 315] on p "Honestly, not much! Overall, he did a really great job and had a successful ses…" at bounding box center [510, 338] width 588 height 47
click at [690, 315] on p "Honestly, not much! Overall, he did a really great job and had a successful ses…" at bounding box center [510, 338] width 588 height 47
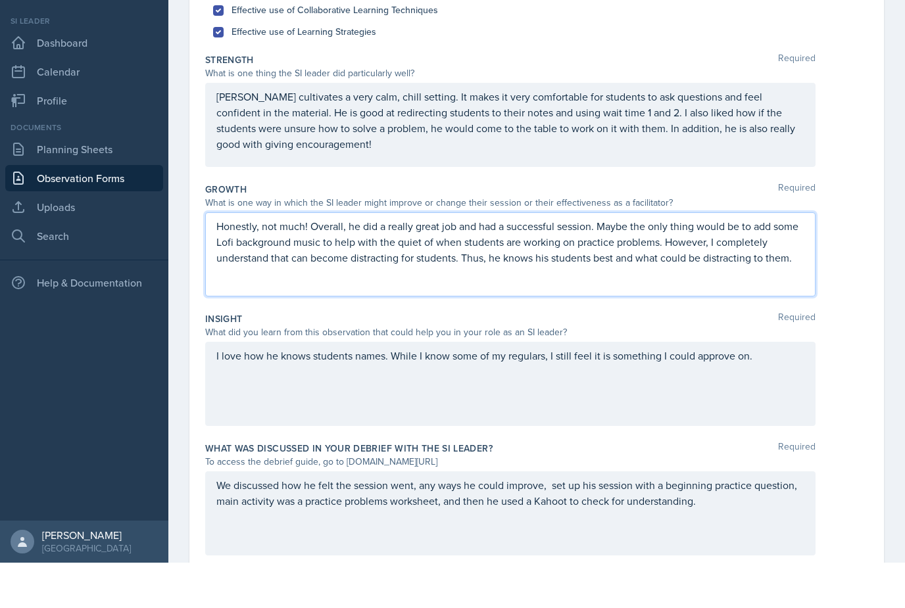
click at [782, 387] on div "I love how he knows students names. While I know some of my regulars, I still f…" at bounding box center [510, 429] width 610 height 84
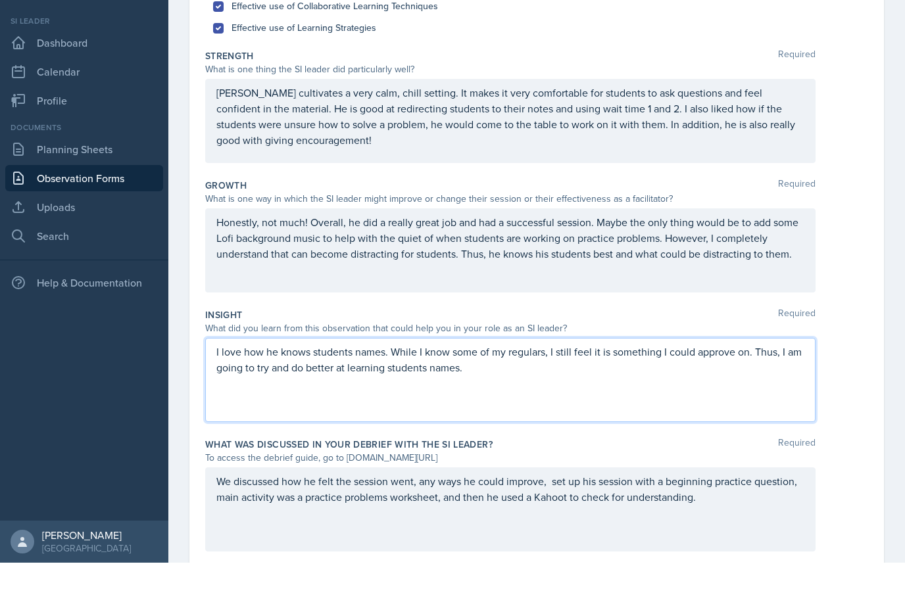
scroll to position [186, 0]
click at [548, 514] on div "We discussed how he felt the session went, any ways he could improve, set up hi…" at bounding box center [510, 556] width 610 height 84
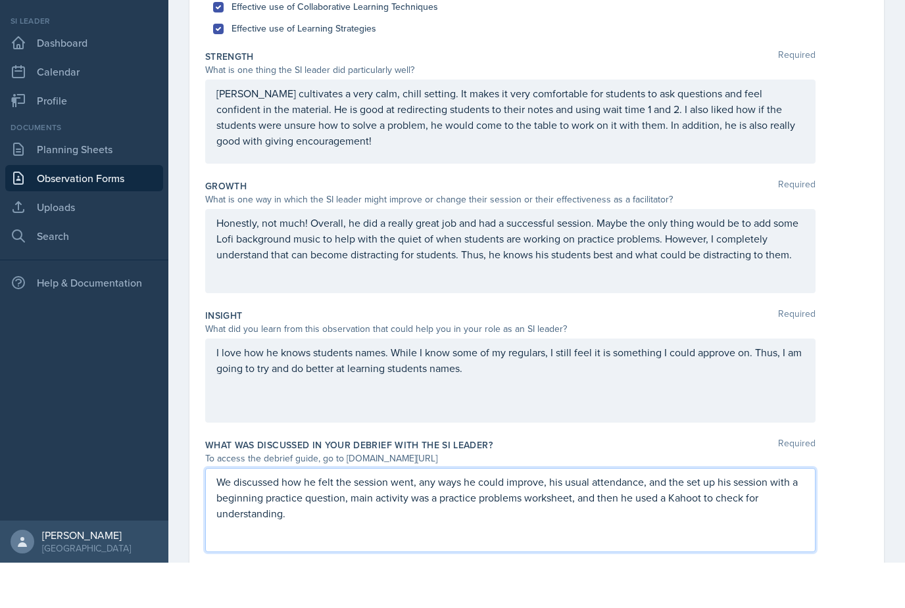
click at [776, 520] on p "We discussed how he felt the session went, any ways he could improve, his usual…" at bounding box center [510, 543] width 588 height 47
click at [714, 520] on p "We discussed how he felt the session went, any ways he could improve, his usual…" at bounding box center [510, 543] width 588 height 47
click at [739, 520] on p "We discussed how he felt the session went, any ways he could improve, his usual…" at bounding box center [510, 543] width 588 height 47
click at [713, 520] on p "We discussed how he felt the session went, any ways he could improve, his usual…" at bounding box center [510, 543] width 588 height 47
click at [726, 520] on p "We discussed how he felt the session went, any ways he could improve, his usual…" at bounding box center [510, 543] width 588 height 47
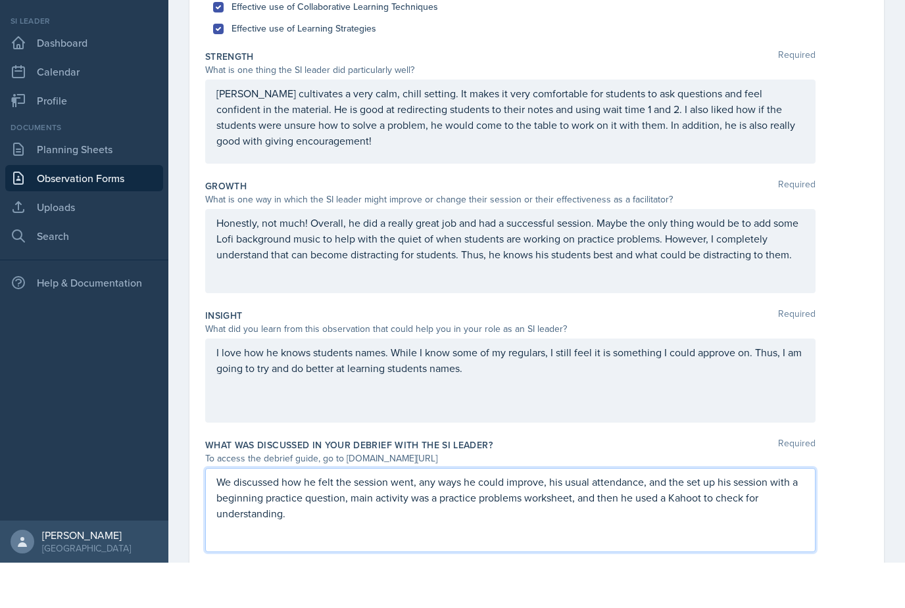
click at [712, 520] on p "We discussed how he felt the session went, any ways he could improve, his usual…" at bounding box center [510, 543] width 588 height 47
click at [722, 520] on p "We discussed how he felt the session went, any ways he could improve, his usual…" at bounding box center [510, 543] width 588 height 47
click at [776, 520] on p "We discussed how he felt the session went, any ways he could improve, his usual…" at bounding box center [510, 543] width 588 height 47
click at [249, 520] on p "We discussed how he felt the session went, any ways he could improve, his usual…" at bounding box center [510, 543] width 588 height 47
click at [234, 520] on p "We discussed how he felt the session went, any ways he could improve, his usual…" at bounding box center [510, 543] width 588 height 47
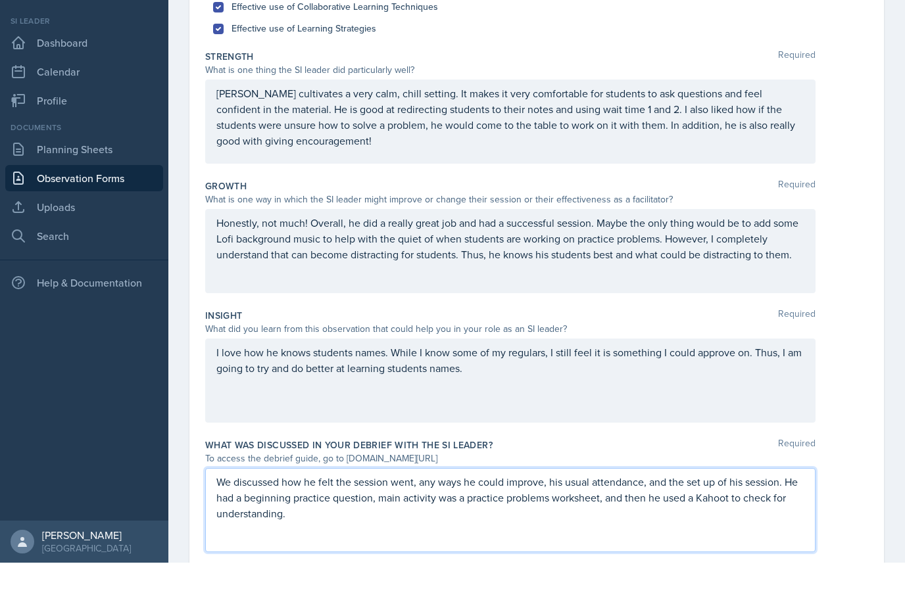
scroll to position [185, 0]
click at [788, 514] on div "We discussed how he felt the session went, any ways he could improve, his usual…" at bounding box center [510, 556] width 610 height 84
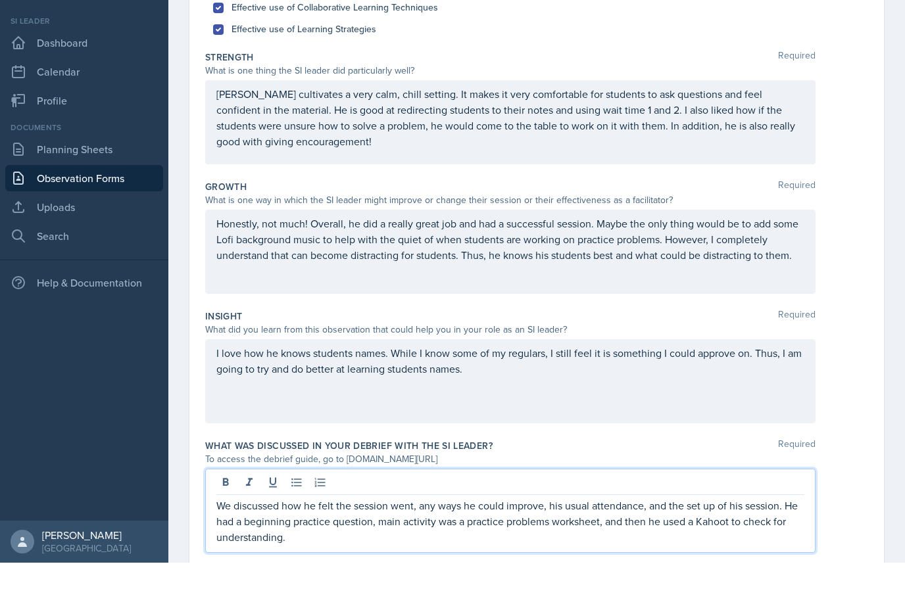
click at [767, 543] on p "We discussed how he felt the session went, any ways he could improve, his usual…" at bounding box center [510, 566] width 588 height 47
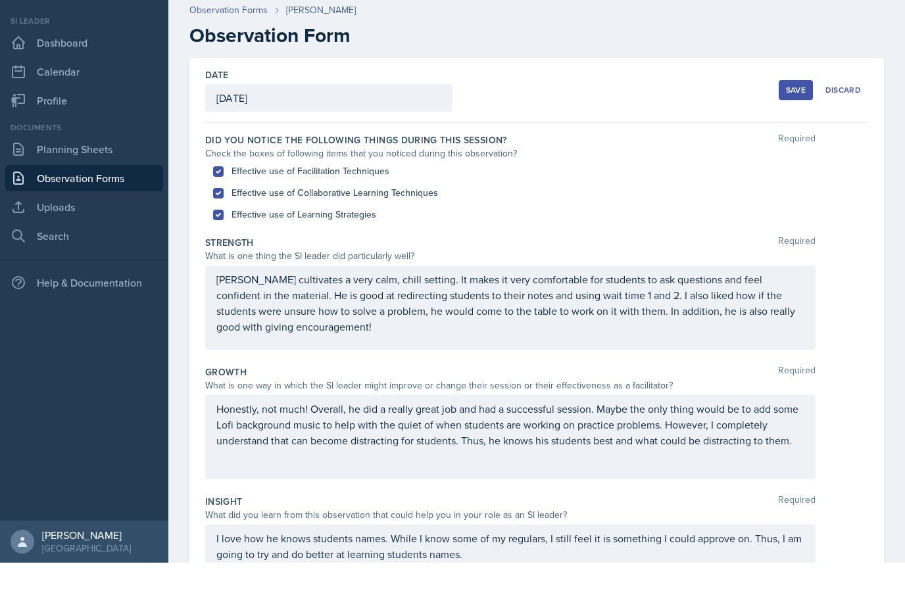
scroll to position [0, 0]
click at [797, 130] on div "Save" at bounding box center [796, 135] width 20 height 11
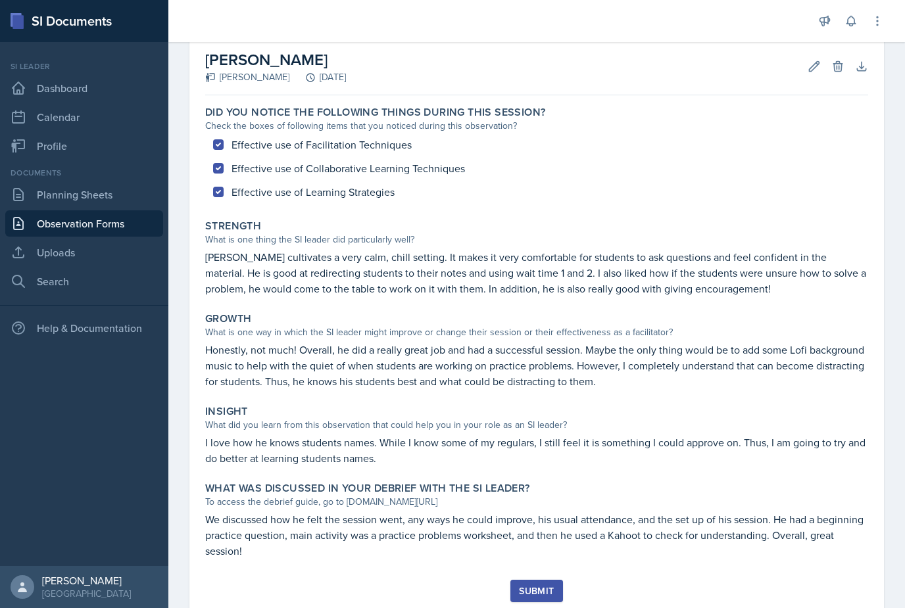
scroll to position [65, 0]
click at [546, 587] on div "Submit" at bounding box center [536, 592] width 35 height 11
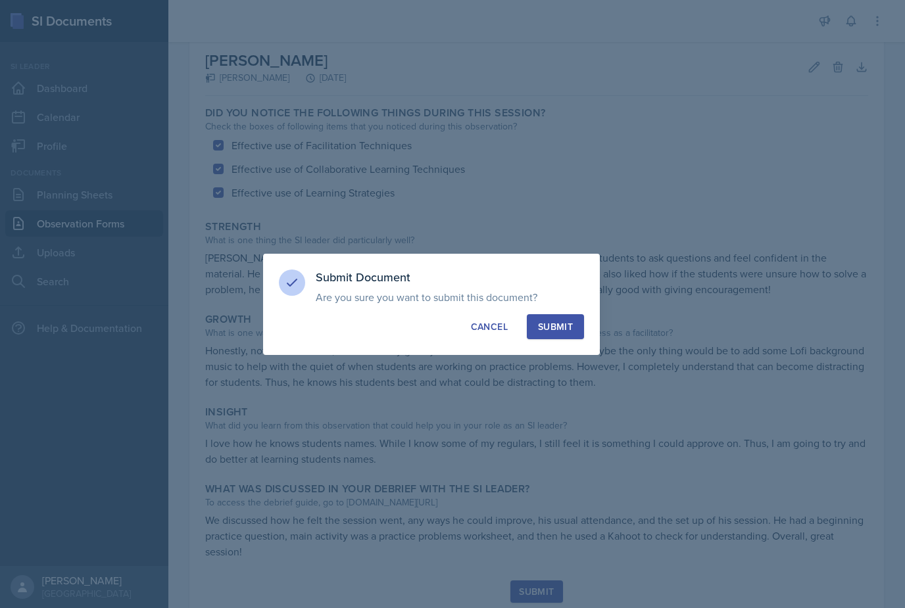
click at [566, 326] on div "Submit" at bounding box center [555, 326] width 35 height 13
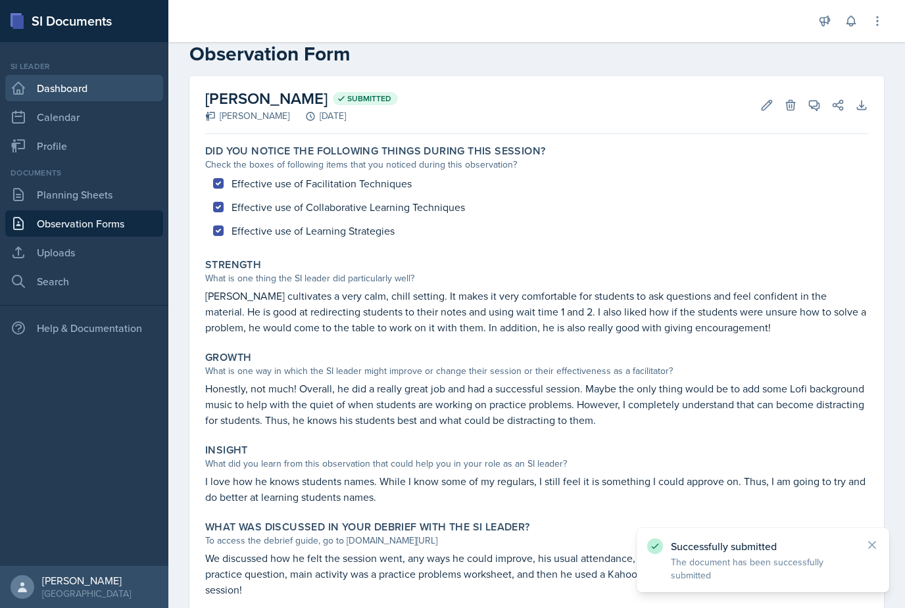
click at [88, 75] on link "Dashboard" at bounding box center [84, 88] width 158 height 26
